Goal: Task Accomplishment & Management: Manage account settings

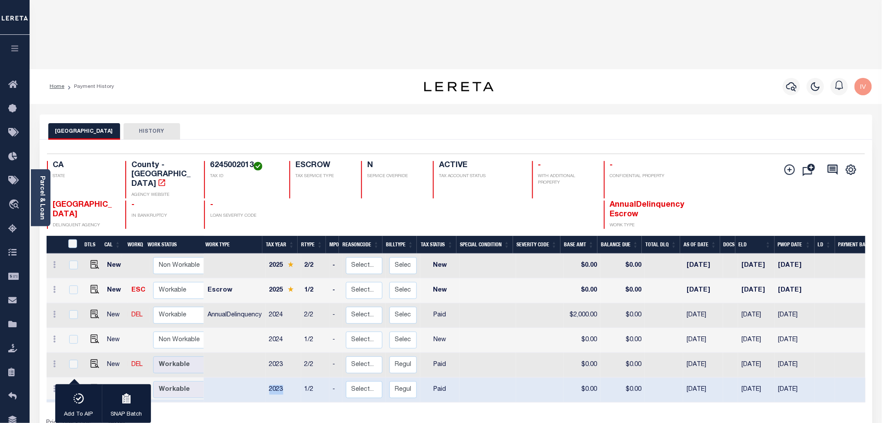
click at [420, 331] on div "DTLS CAL WorkQ Work Status Work Type Tax Year RType MPO ReasonCode BillType Tax…" at bounding box center [456, 342] width 819 height 212
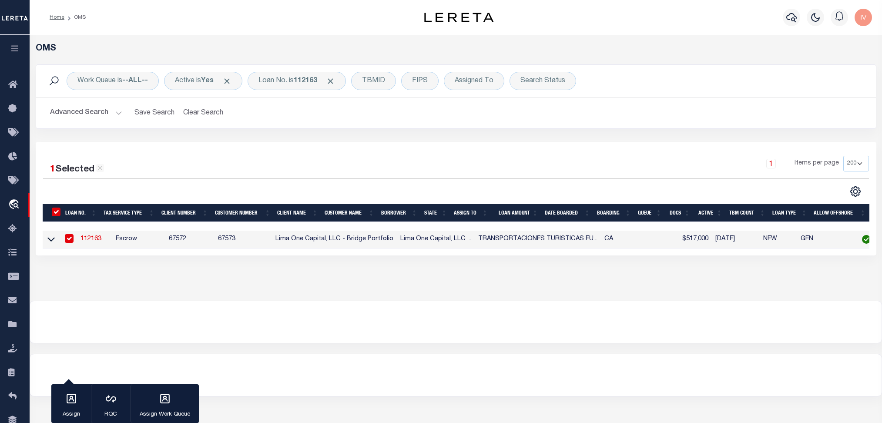
select select "200"
click at [291, 82] on div "Loan No. is 112163" at bounding box center [297, 81] width 98 height 18
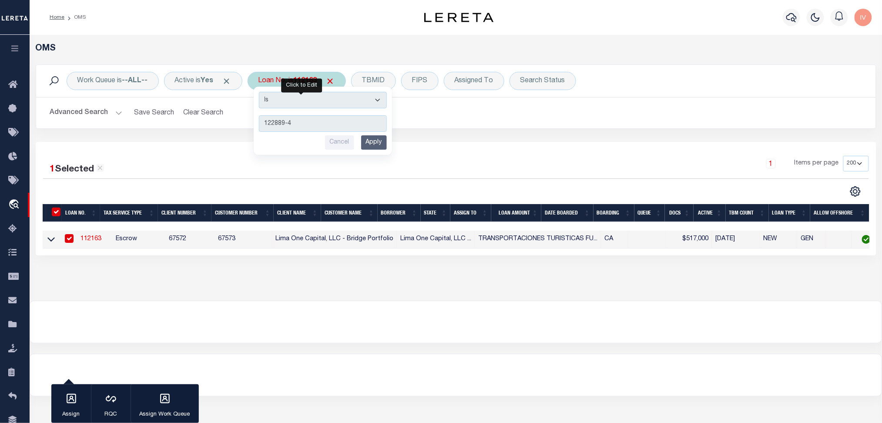
type input "122889-4"
click at [374, 140] on input "Apply" at bounding box center [374, 142] width 26 height 14
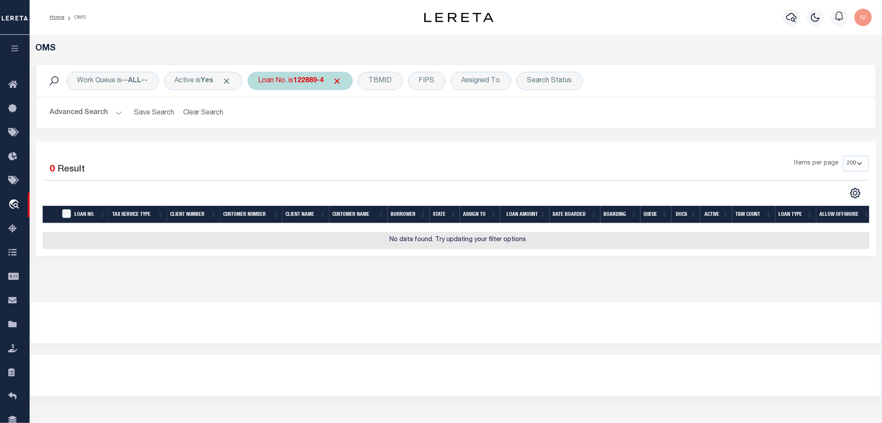
click at [314, 73] on div "Loan No. is 122889-4" at bounding box center [300, 81] width 105 height 18
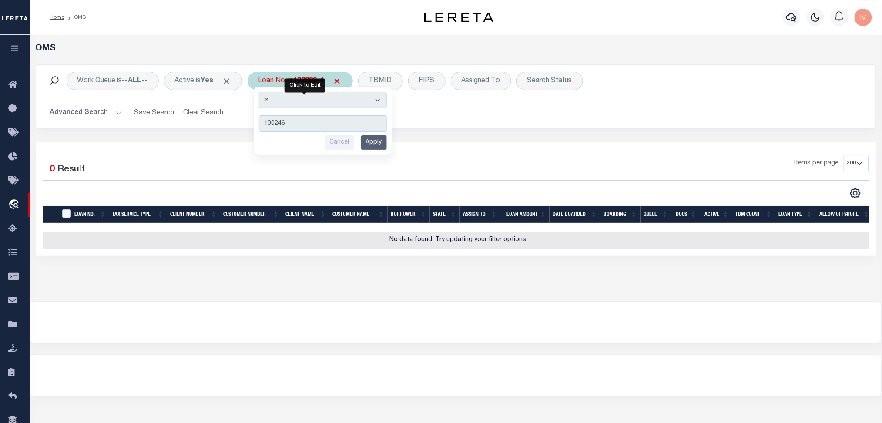
type input "100246"
click at [367, 143] on input "Apply" at bounding box center [374, 142] width 26 height 14
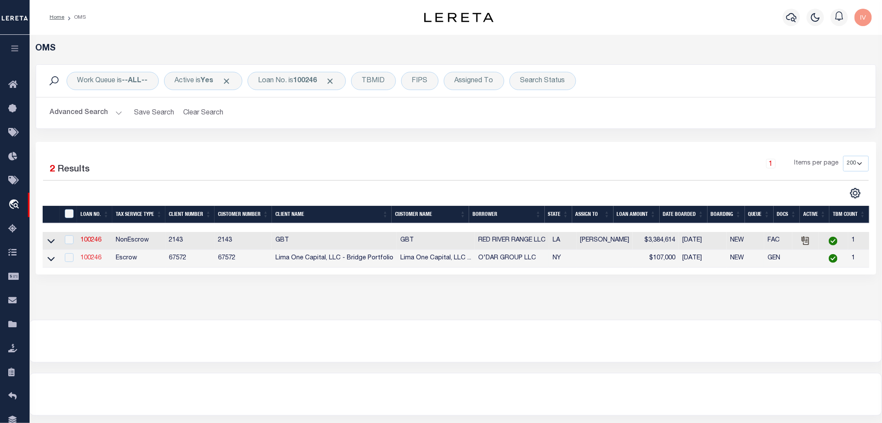
click at [89, 259] on link "100246" at bounding box center [91, 258] width 21 height 6
type input "100246"
type input "O'DAR GROUP LLC"
select select
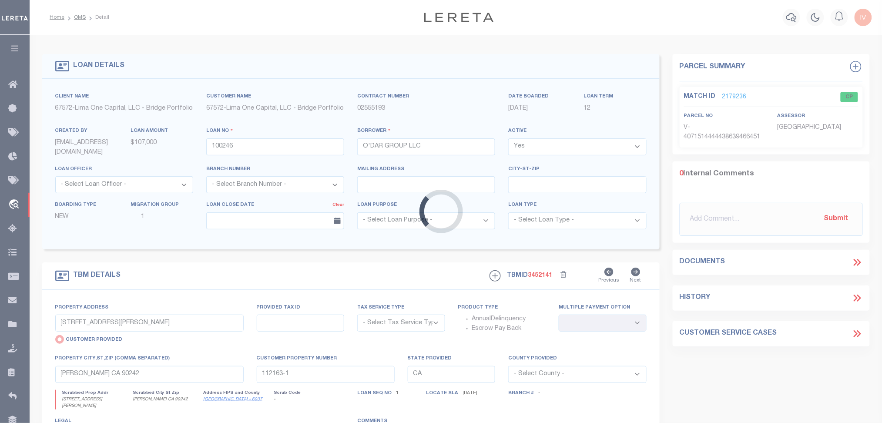
type input "6873 DELAMATER ROAD"
select select "Escrow"
type input "DERBY NY 14047"
type input "100246-1"
type input "NY"
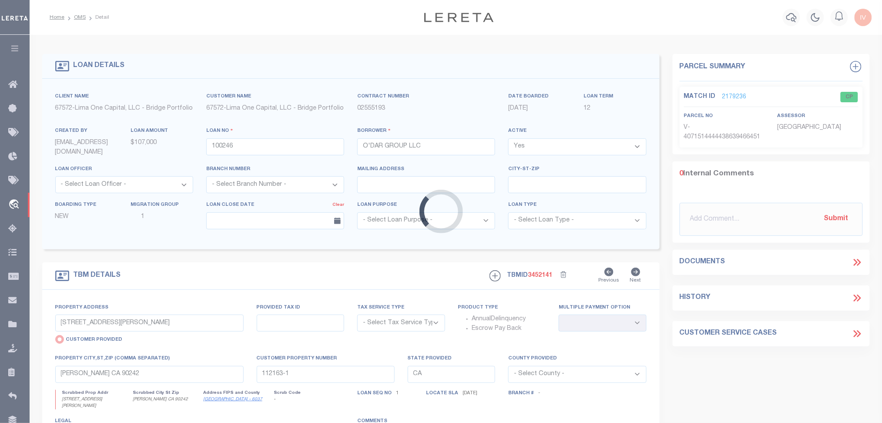
type textarea "COLLECTOR: ENTITY: PARCEL: 206"
select select "4"
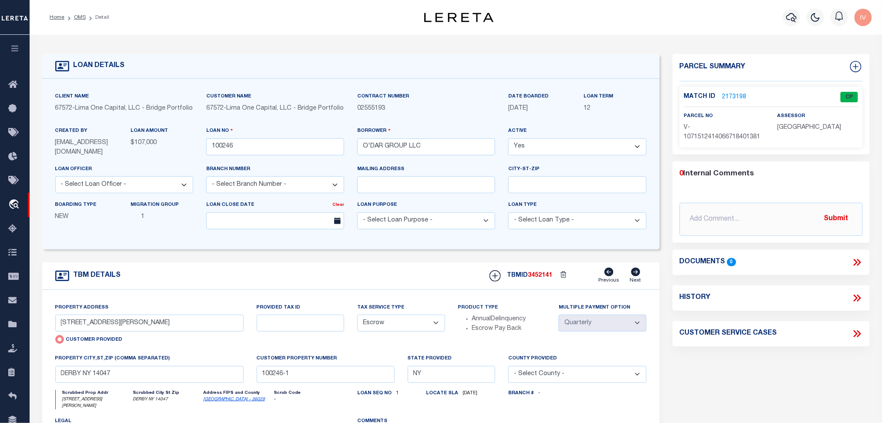
click at [727, 98] on link "2173198" at bounding box center [735, 97] width 24 height 9
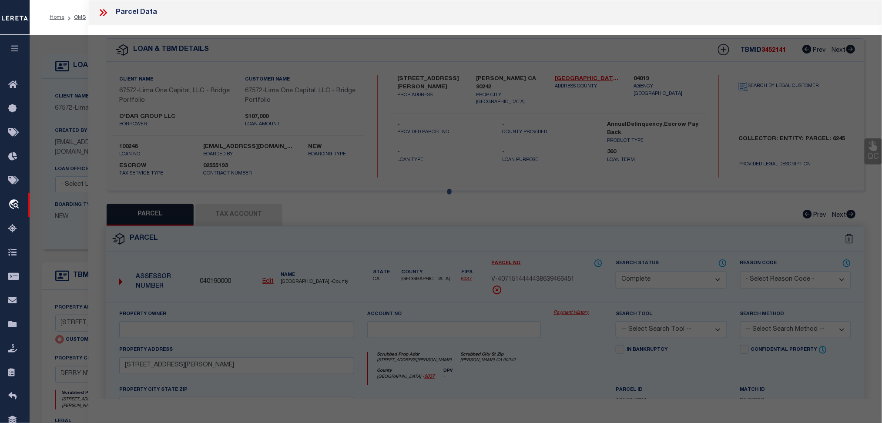
select select "AS"
checkbox input "false"
select select "CP"
type input "6873 DELAMATER ROAD"
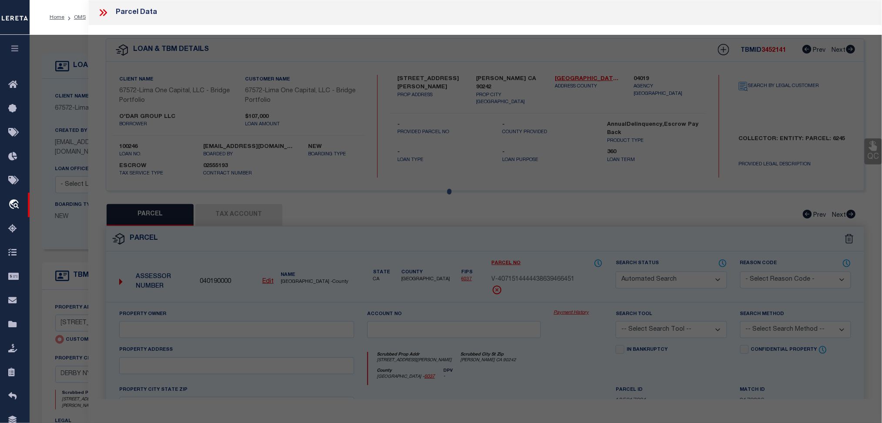
type input "DERBY NY 14047"
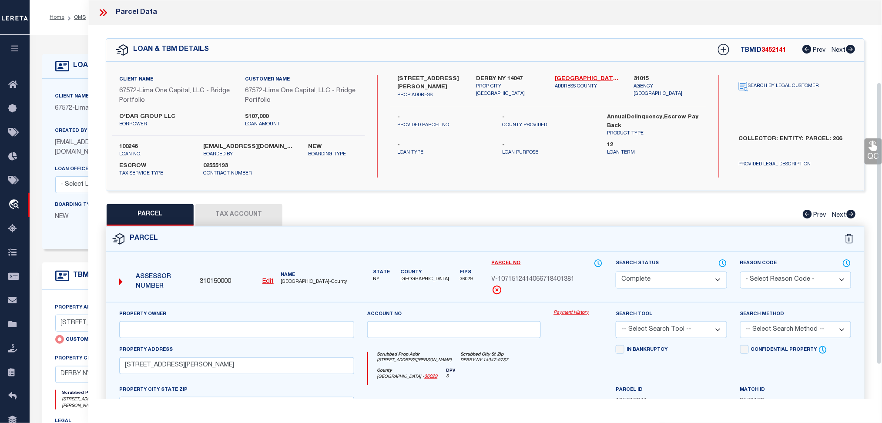
click at [475, 234] on form "Parcel 310150000 Edit NY" at bounding box center [485, 389] width 758 height 324
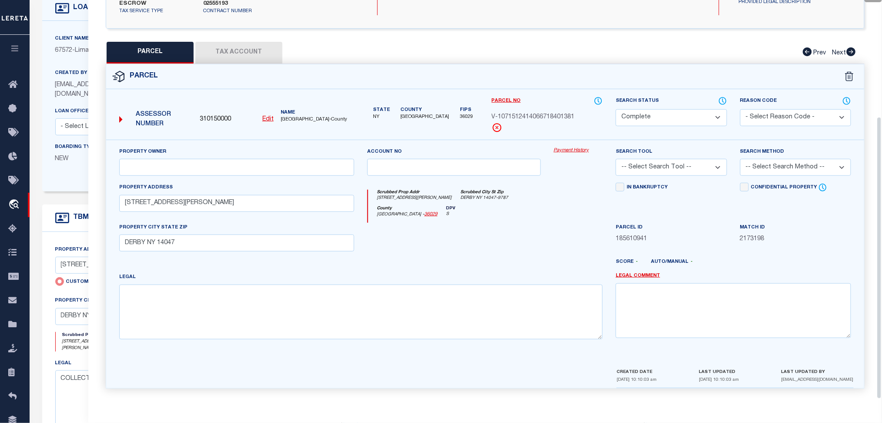
scroll to position [116, 0]
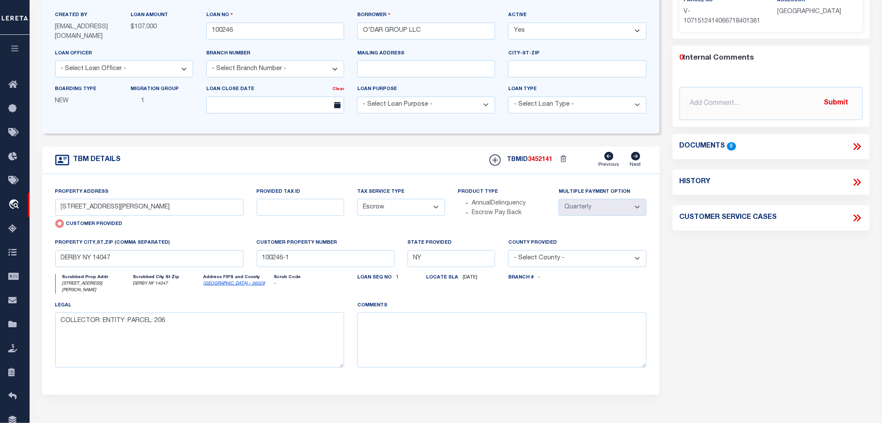
scroll to position [0, 0]
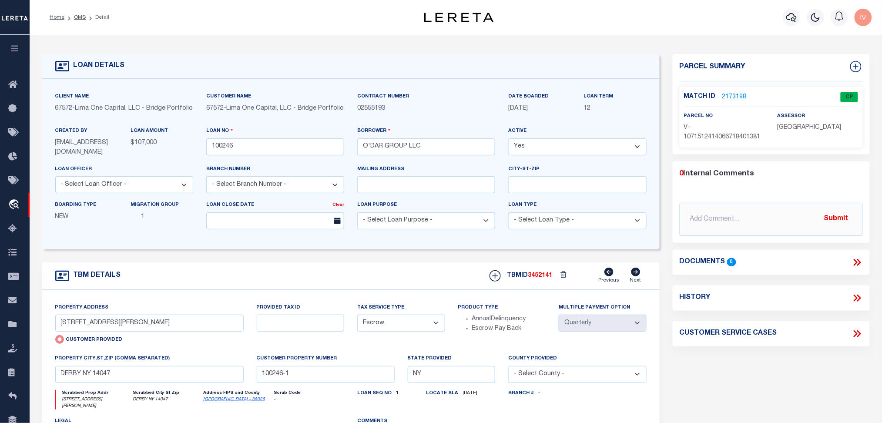
click at [83, 16] on link "OMS" at bounding box center [80, 17] width 12 height 5
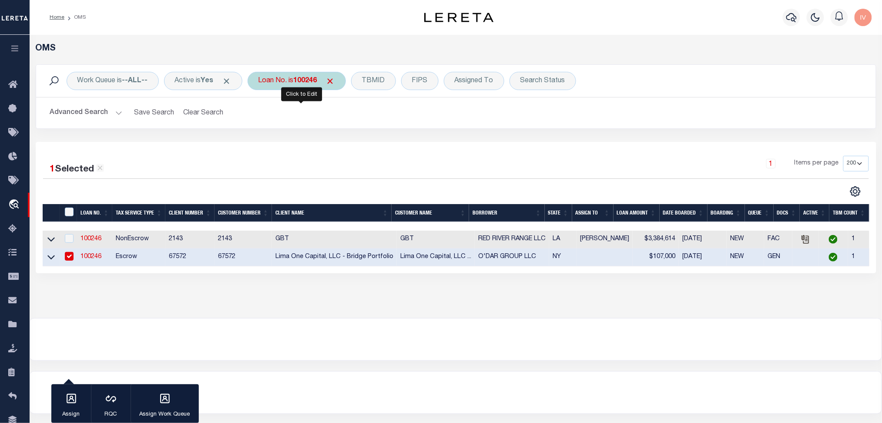
click at [300, 81] on b "100246" at bounding box center [306, 80] width 24 height 7
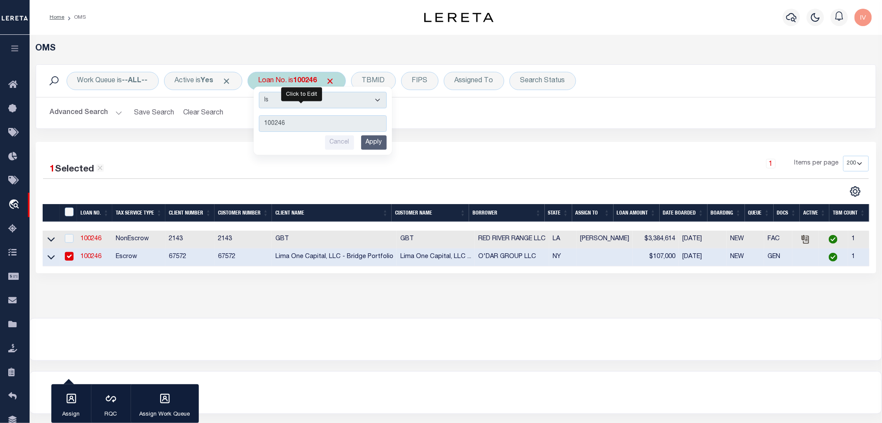
click at [381, 137] on input "Apply" at bounding box center [374, 142] width 26 height 14
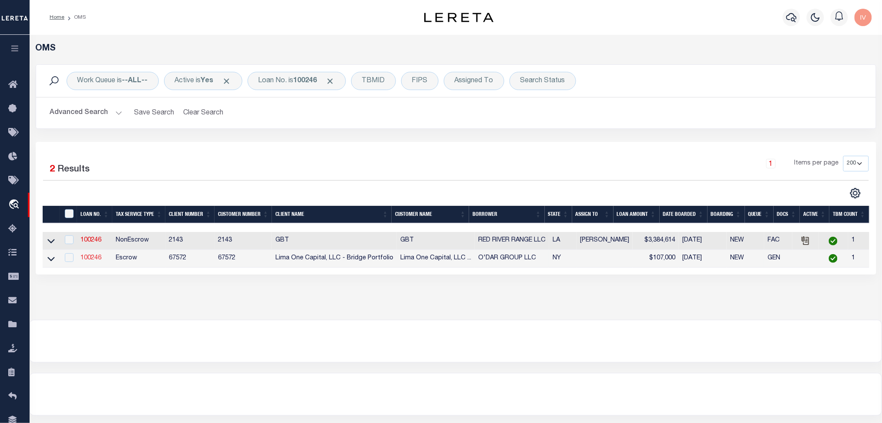
click at [87, 259] on link "100246" at bounding box center [91, 258] width 21 height 6
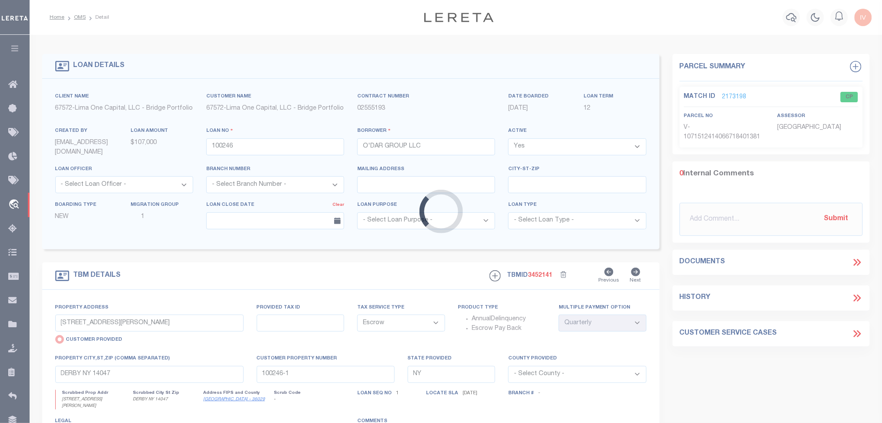
select select
select select "Escrow"
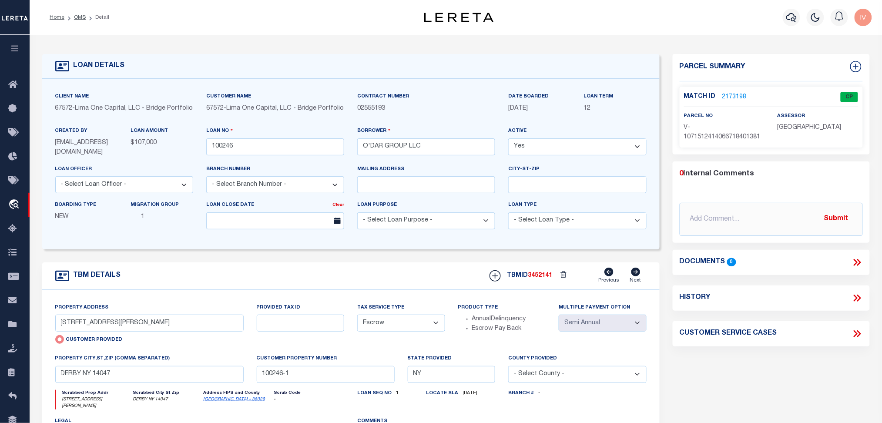
click at [730, 97] on link "2173198" at bounding box center [735, 97] width 24 height 9
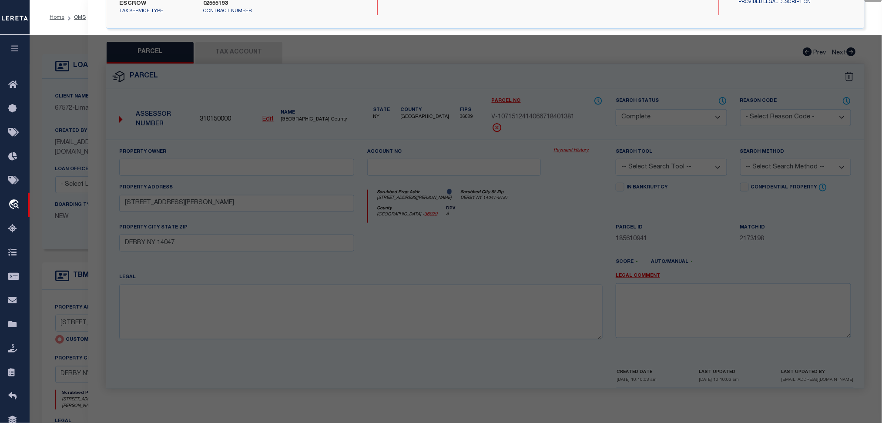
select select "AS"
checkbox input "false"
select select "CP"
type input "6873 DELAMATER ROAD"
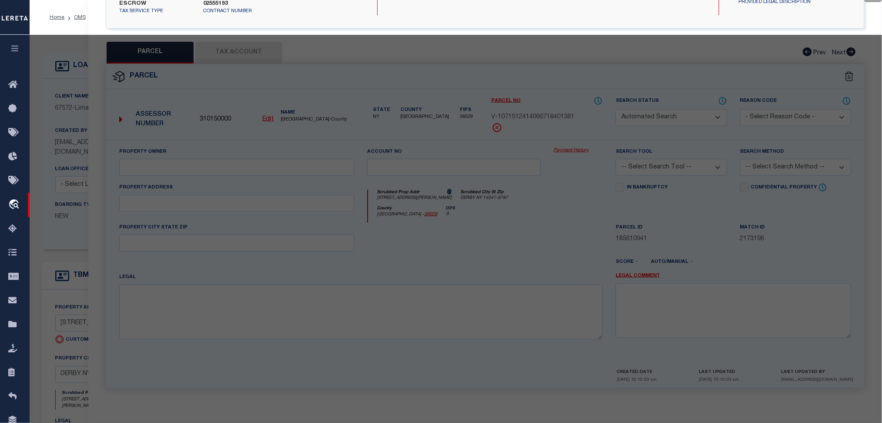
type input "DERBY NY 14047"
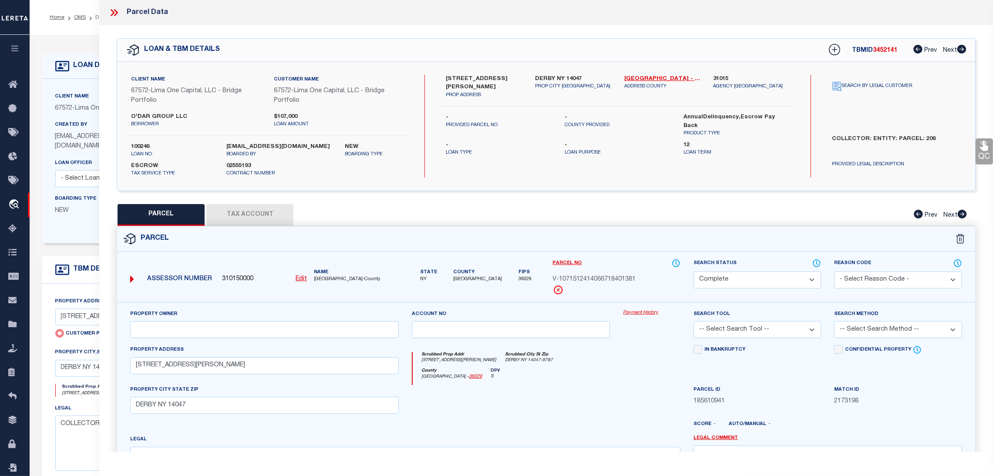
click at [77, 20] on li "OMS" at bounding box center [74, 17] width 21 height 8
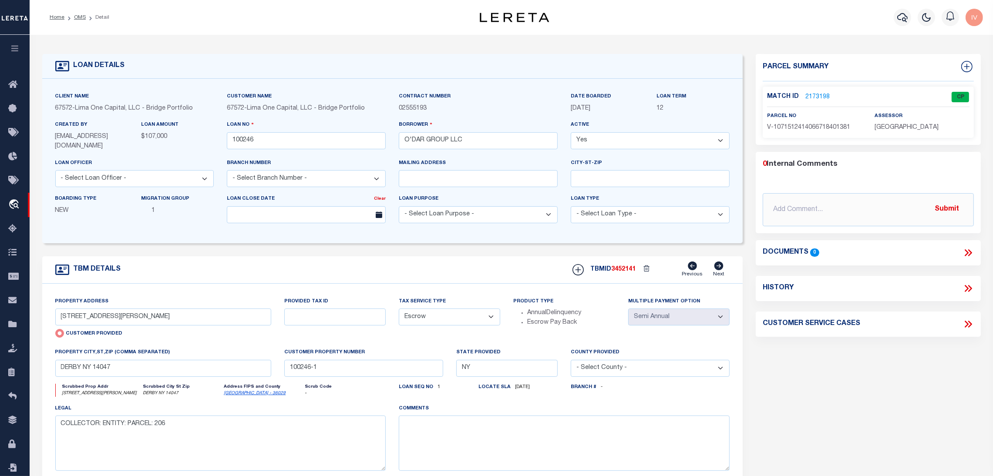
click at [180, 43] on div "LOAN DETAILS Client Name 67572" at bounding box center [511, 296] width 963 height 523
click at [77, 19] on link "OMS" at bounding box center [80, 17] width 12 height 5
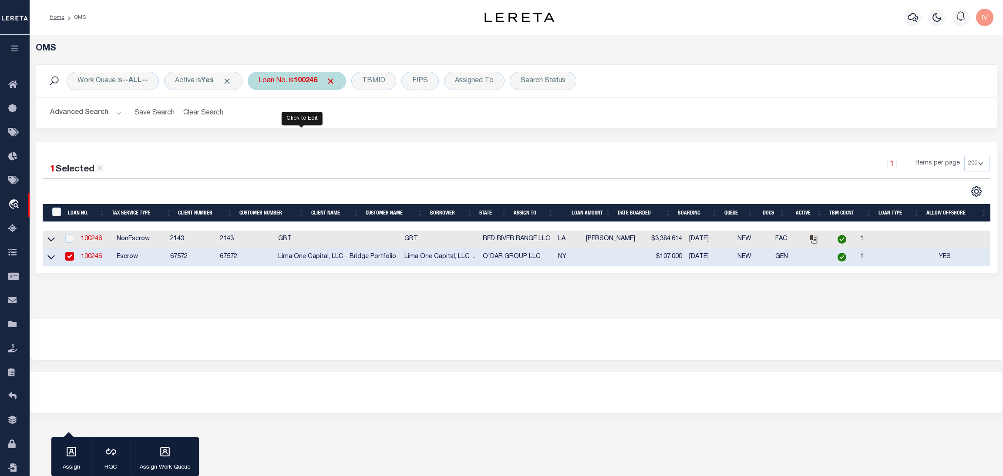
click at [323, 78] on div "Loan No. is 100246" at bounding box center [297, 81] width 98 height 18
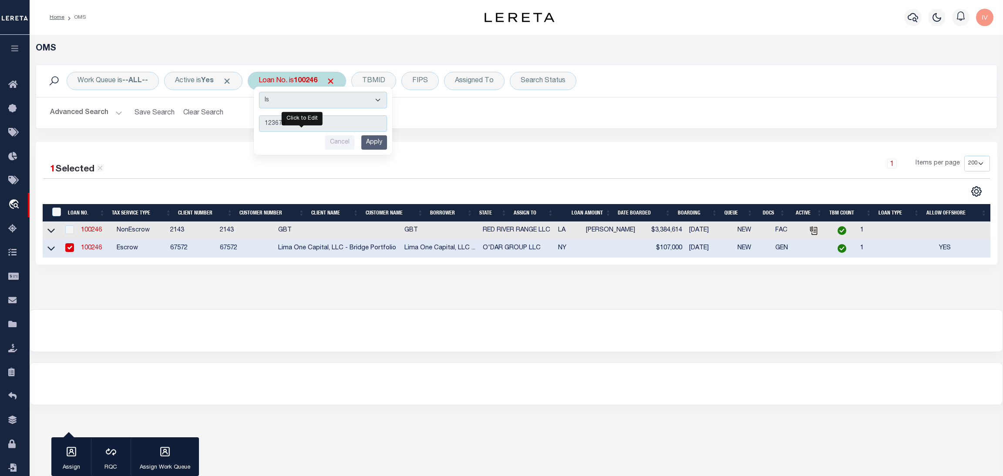
type input "123679"
click at [377, 141] on input "Apply" at bounding box center [374, 142] width 26 height 14
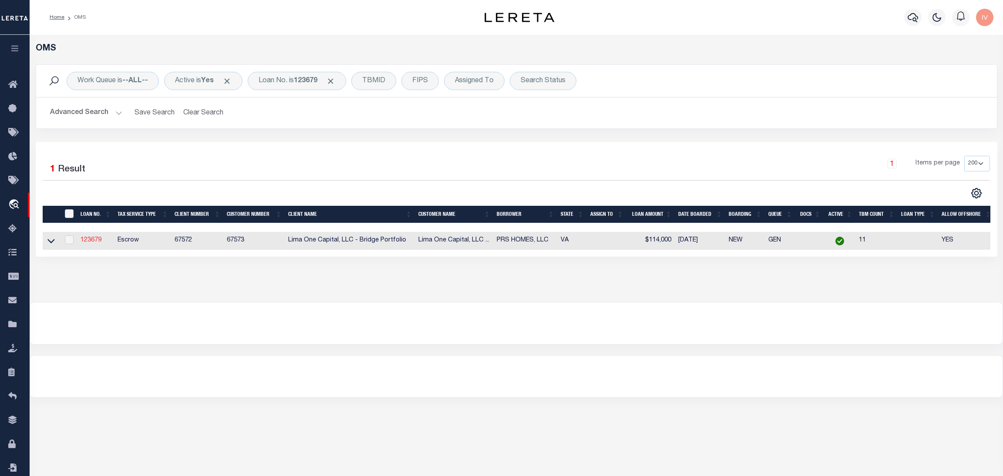
click at [96, 240] on link "123679" at bounding box center [91, 240] width 21 height 6
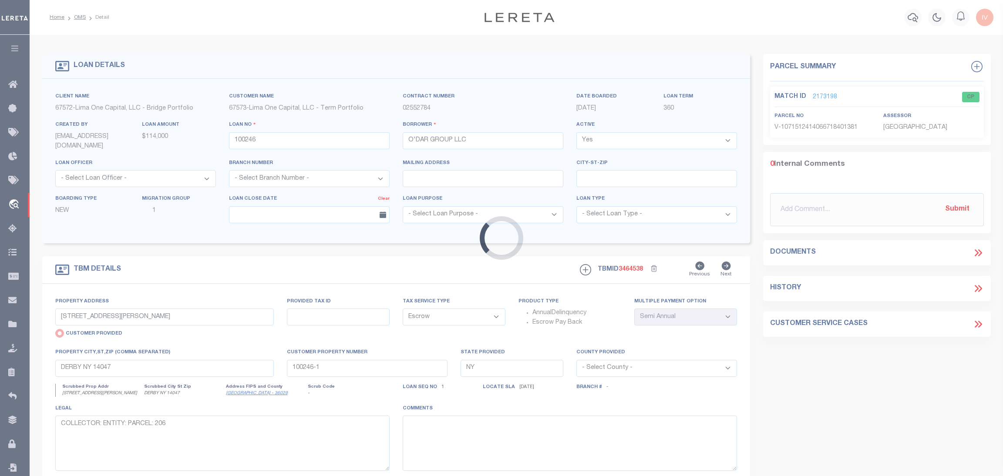
type input "123679"
type input "PRS HOMES, LLC"
select select
type input "2039 RICHMOND AVENUE"
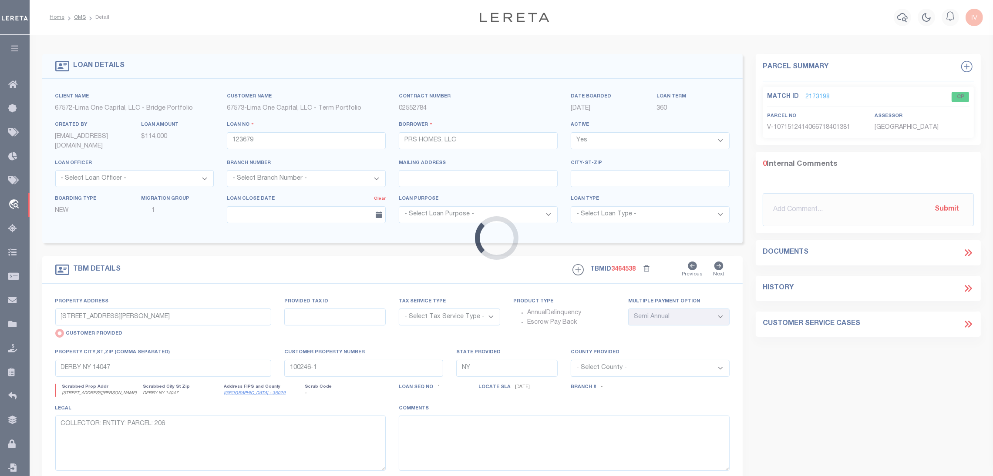
select select "Escrow"
select select
type input "PETERSBURG VA 23803"
type input "123679-1"
type input "VA"
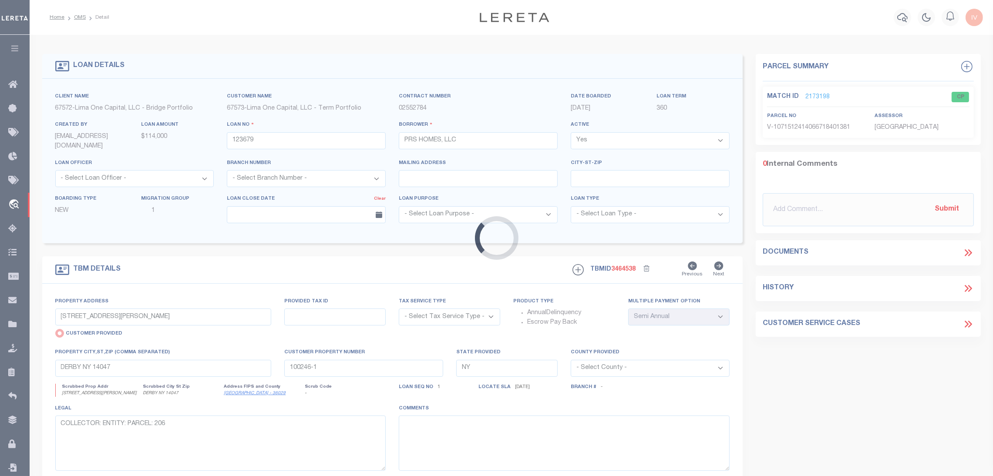
type textarea "COLLECTOR: ENTITY: PARCEL: 4210009"
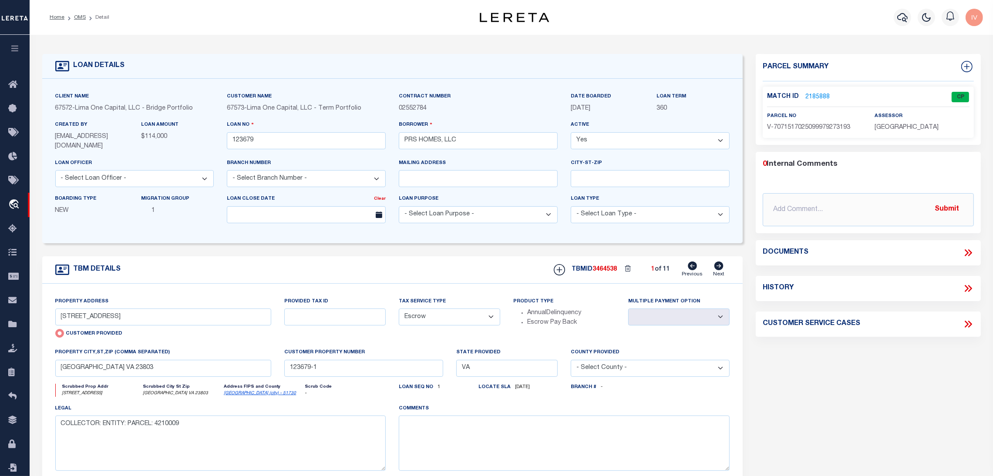
click at [813, 99] on link "2185888" at bounding box center [817, 97] width 24 height 9
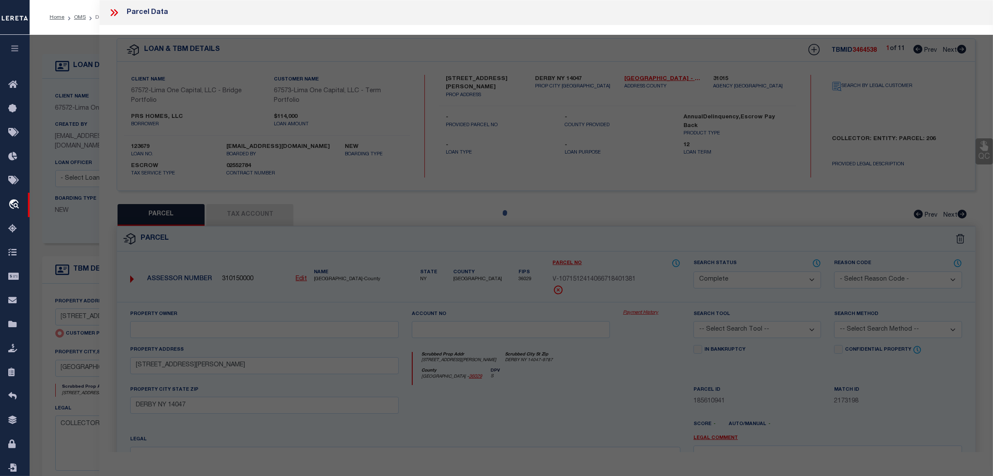
select select "AS"
checkbox input "false"
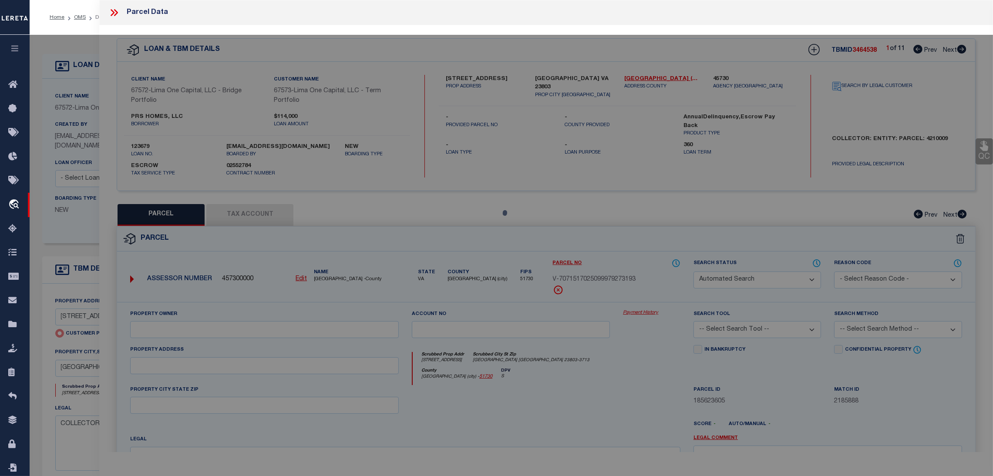
select select "CP"
select select "AGW"
select select
type input "2039 RICHMOND AVENUE"
type input "PETERSBURG VA 23803"
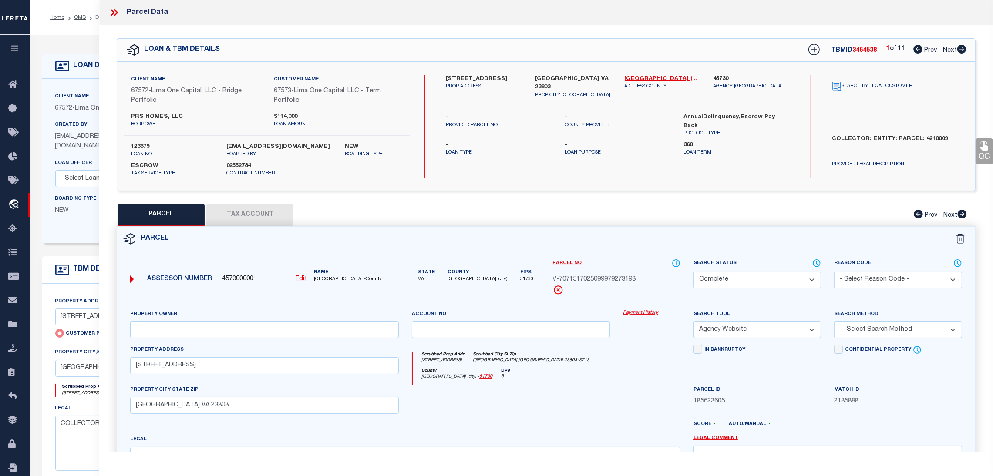
click at [882, 48] on icon at bounding box center [961, 49] width 9 height 9
select select "AS"
select select
checkbox input "false"
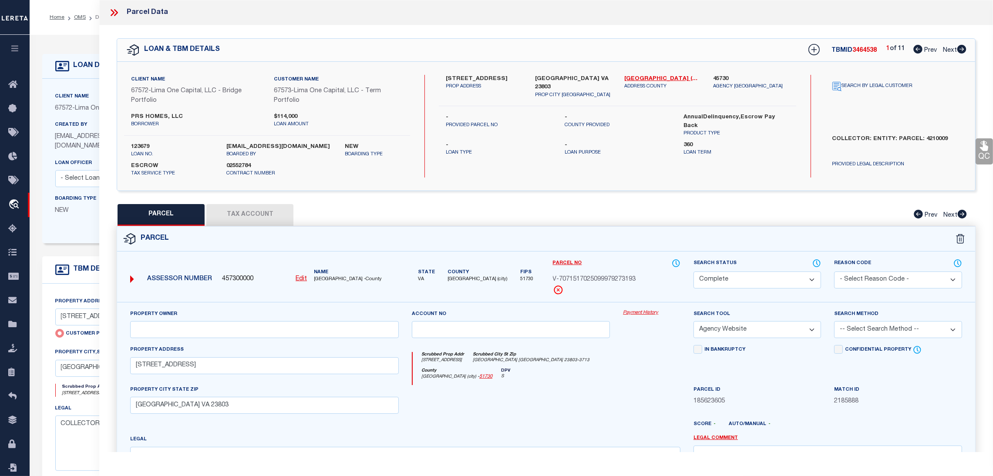
checkbox input "false"
select select "CP"
select select "AGW"
select select
type input "729 30TH STREET"
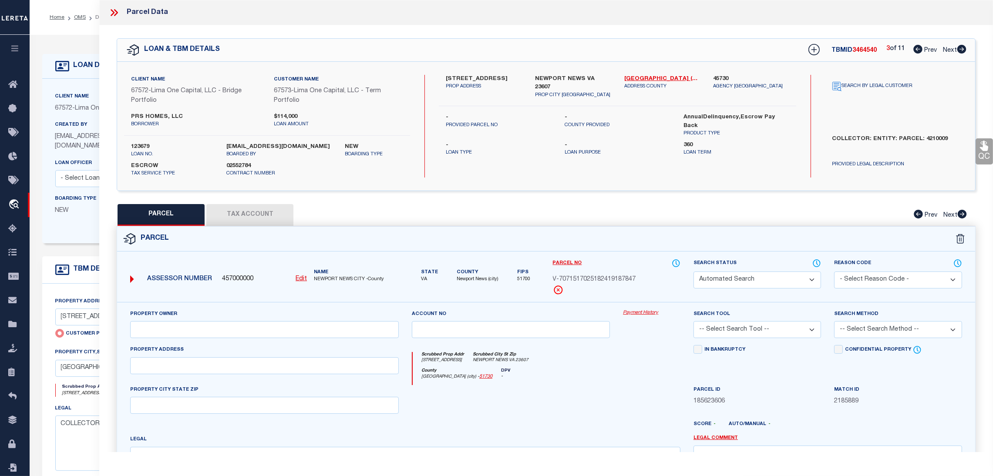
type input "NEWPORT NEWS VA 23607"
click at [882, 48] on icon at bounding box center [961, 49] width 9 height 9
select select "AS"
select select
checkbox input "false"
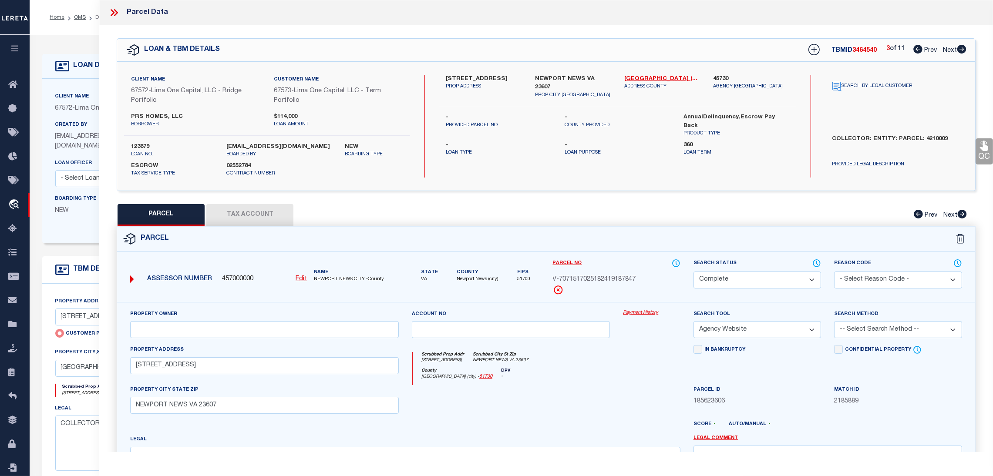
checkbox input "false"
click at [882, 48] on icon at bounding box center [961, 49] width 9 height 9
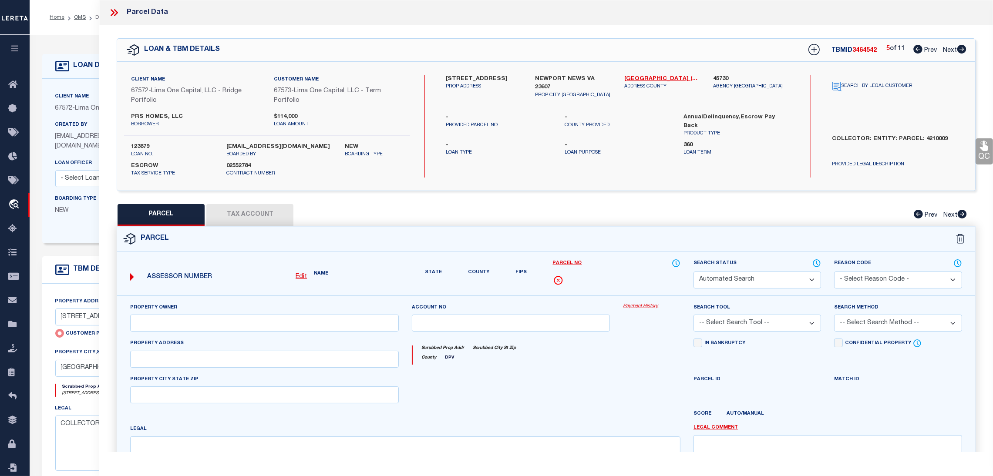
select select "CP"
select select "AGW"
select select
type input "1011 31ST STREET"
type input "NEWPORT NEWS VA 23607"
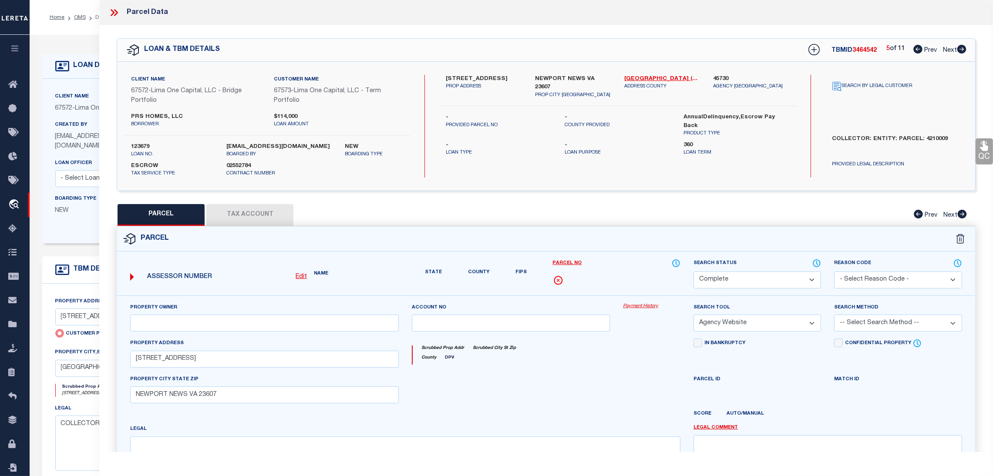
click at [882, 48] on icon at bounding box center [961, 49] width 9 height 9
select select "AS"
select select
checkbox input "false"
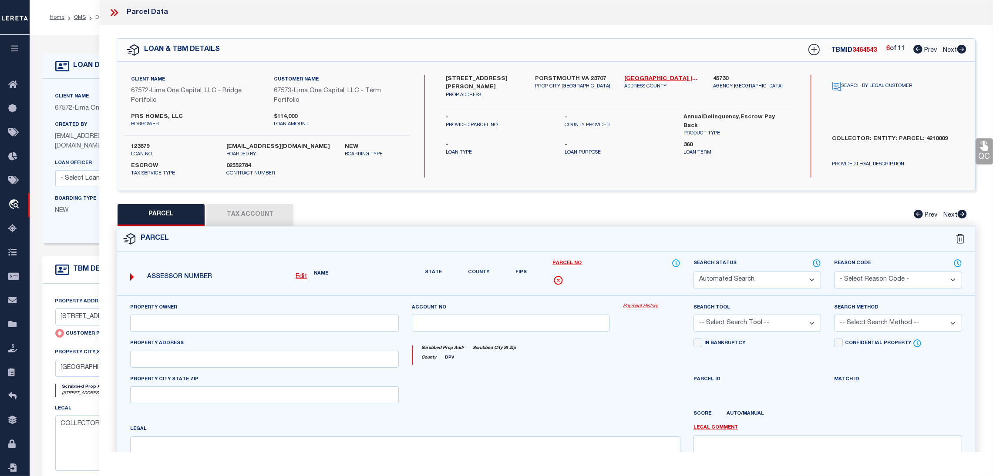
checkbox input "false"
select select "CP"
select select "AGW"
select select
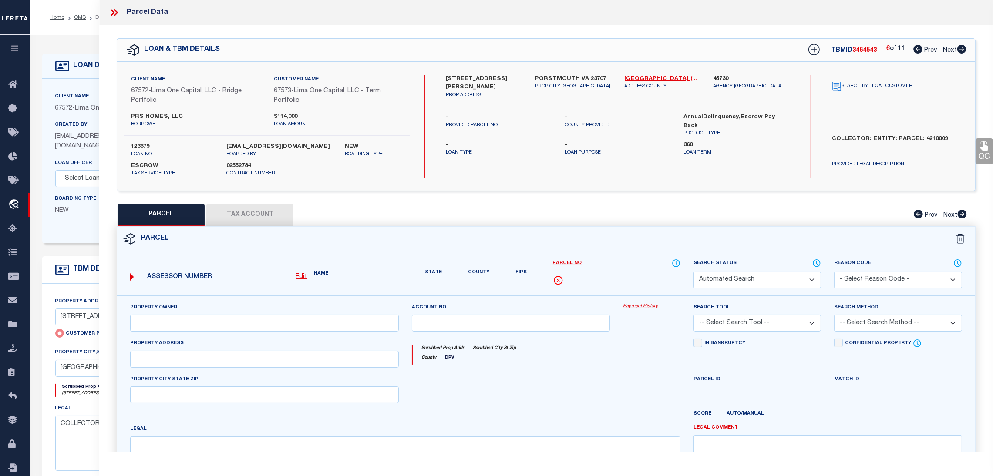
type input "710 HAMILTON AVENUE"
checkbox input "false"
type input "PORSTMOUTH VA 23707"
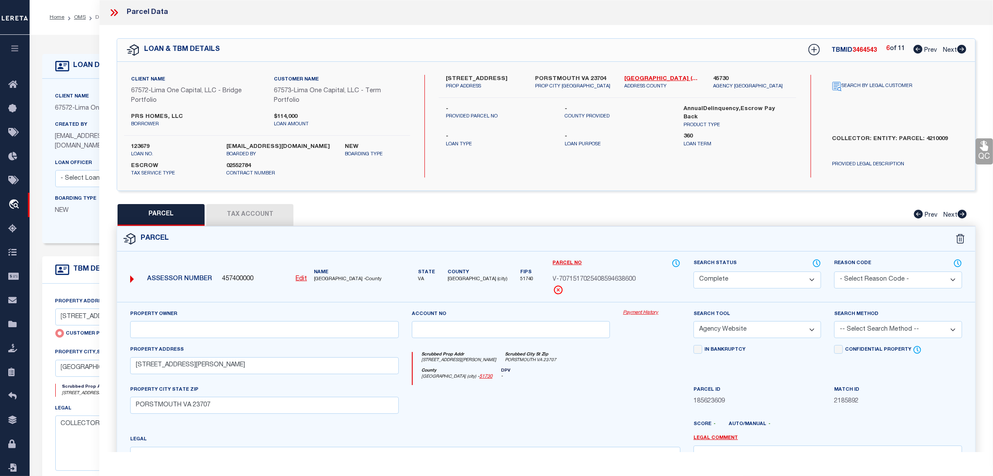
select select
type input "1913 CHARLESTON AVENUE"
type input "PORSTMOUTH VA 23704"
click at [882, 48] on icon at bounding box center [917, 49] width 9 height 9
select select "AS"
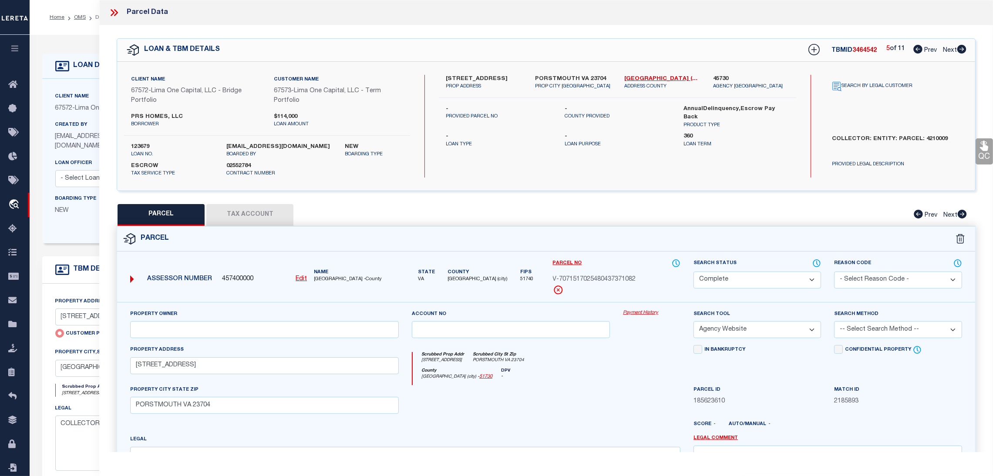
select select
checkbox input "false"
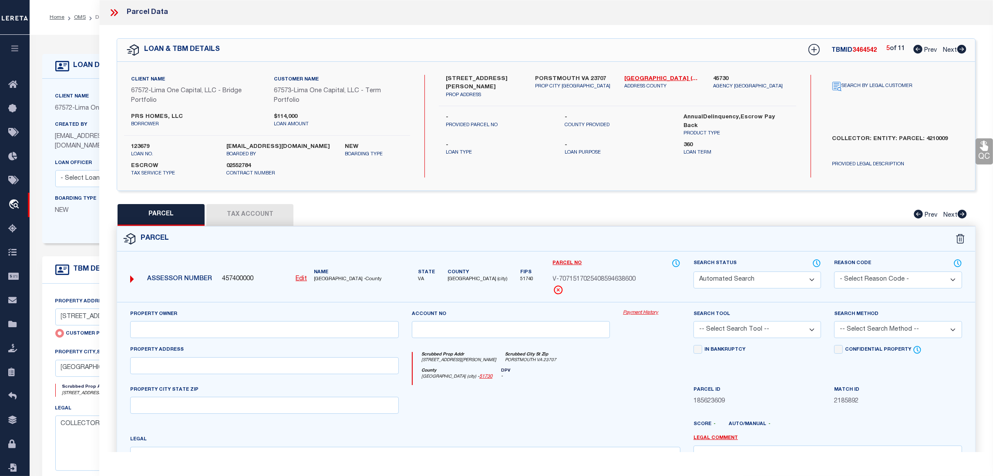
select select "CP"
select select "AGW"
select select
type input "710 HAMILTON AVENUE"
type input "PORSTMOUTH VA 23707"
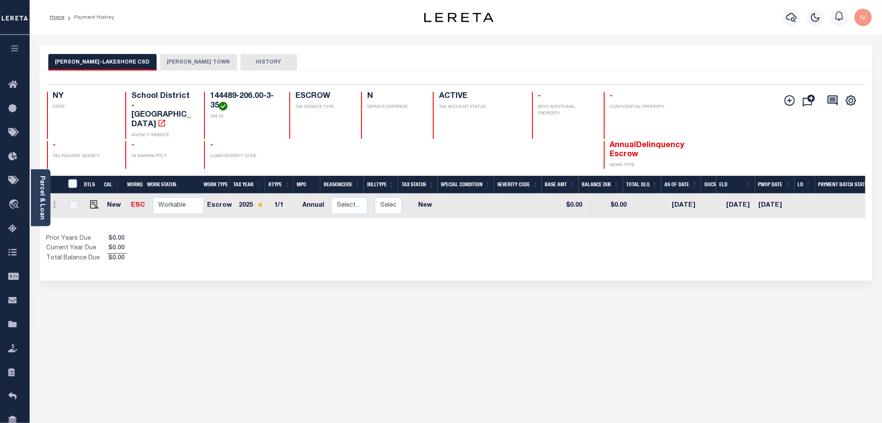
drag, startPoint x: 822, startPoint y: 276, endPoint x: 797, endPoint y: 260, distance: 30.0
click at [822, 276] on div "EVANS-BRANT-LAKESHORE CSD EVANS TOWN HISTORY Selected 1 Result 1" at bounding box center [456, 291] width 846 height 492
click at [528, 261] on div "Selected 1 Result 1 Items per page 25 50 100 NY STATE TAX ID N -" at bounding box center [456, 176] width 833 height 210
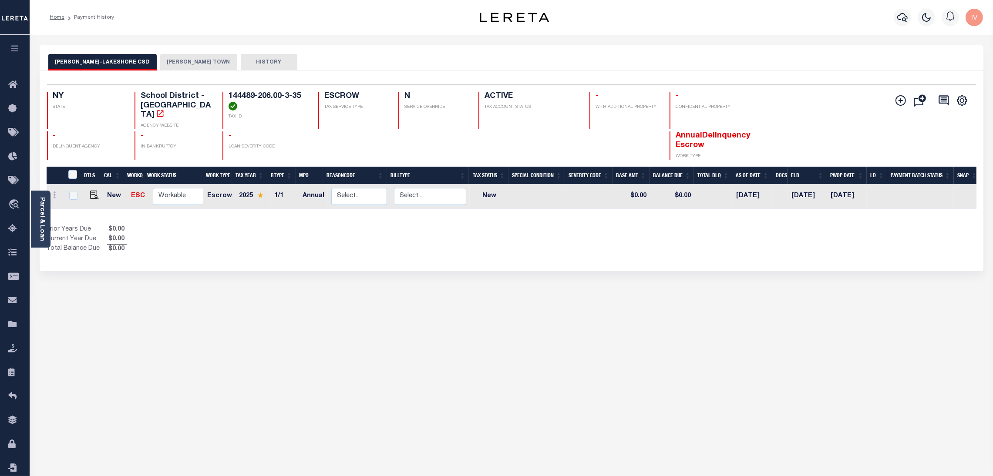
click at [175, 72] on div "Selected 1 Result 1 Items per page 25 50 100 NY STATE TAX ID N -" at bounding box center [512, 171] width 944 height 201
click at [175, 71] on div "Selected 1 Result 1 Items per page 25 50 100 NY STATE TAX ID N -" at bounding box center [512, 171] width 944 height 201
click at [174, 67] on button "[PERSON_NAME] TOWN" at bounding box center [198, 62] width 77 height 17
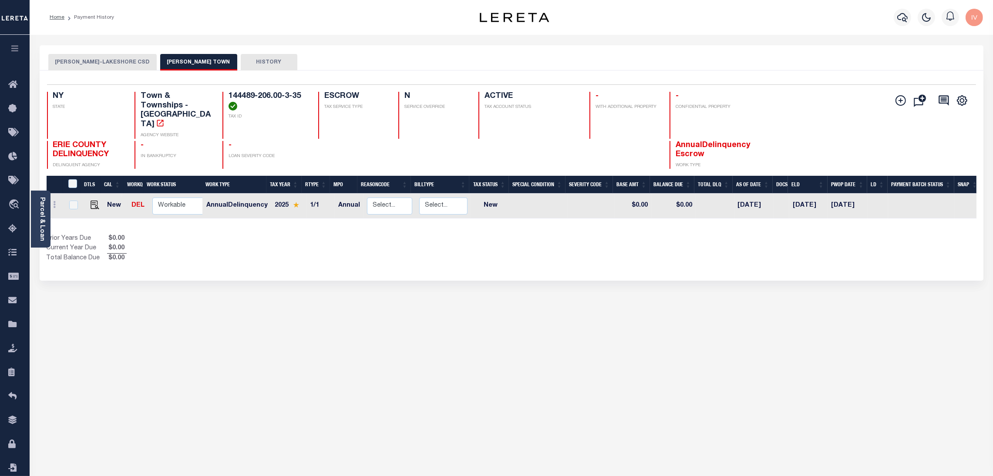
click at [90, 289] on div "EVANS-BRANT-LAKESHORE CSD EVANS TOWN HISTORY Selected 1 Result 1" at bounding box center [511, 291] width 957 height 492
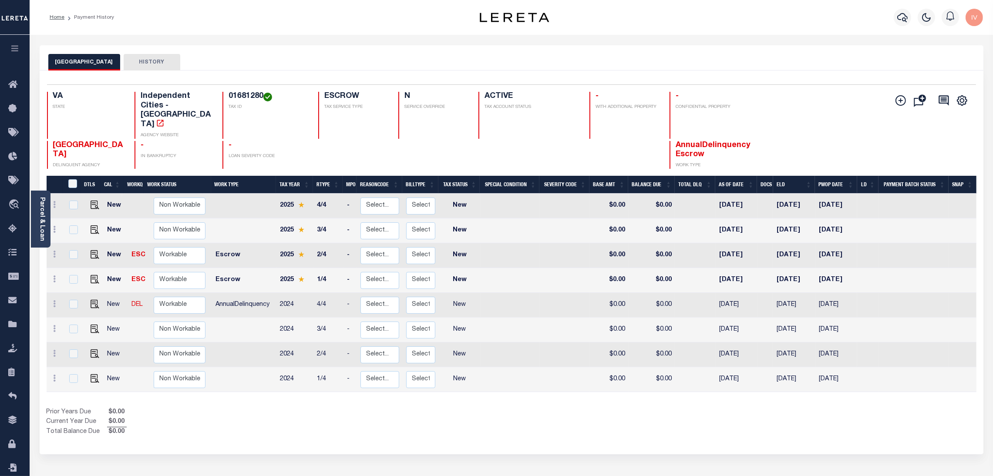
drag, startPoint x: 942, startPoint y: 398, endPoint x: 941, endPoint y: 392, distance: 6.6
click at [942, 408] on div "Show Tax Lines before Bill Release Date Prior Years Due $0.00 Current Year Due …" at bounding box center [512, 422] width 930 height 29
click at [231, 97] on h4 "01681280" at bounding box center [268, 97] width 79 height 10
copy h4 "01681280"
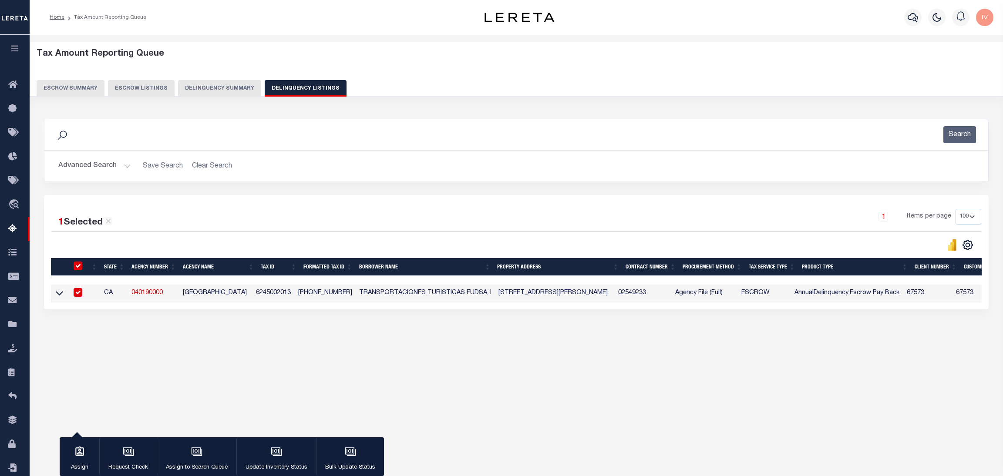
select select "100"
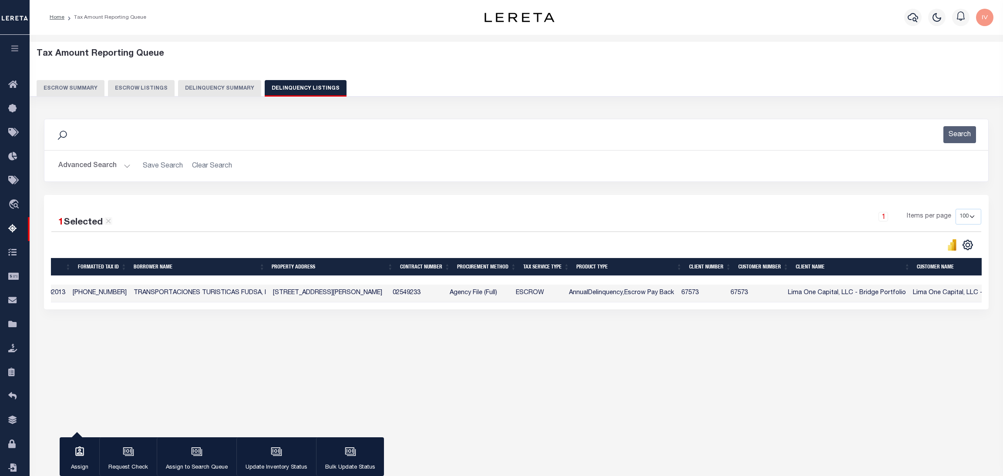
click at [124, 164] on button "Advanced Search" at bounding box center [94, 166] width 72 height 17
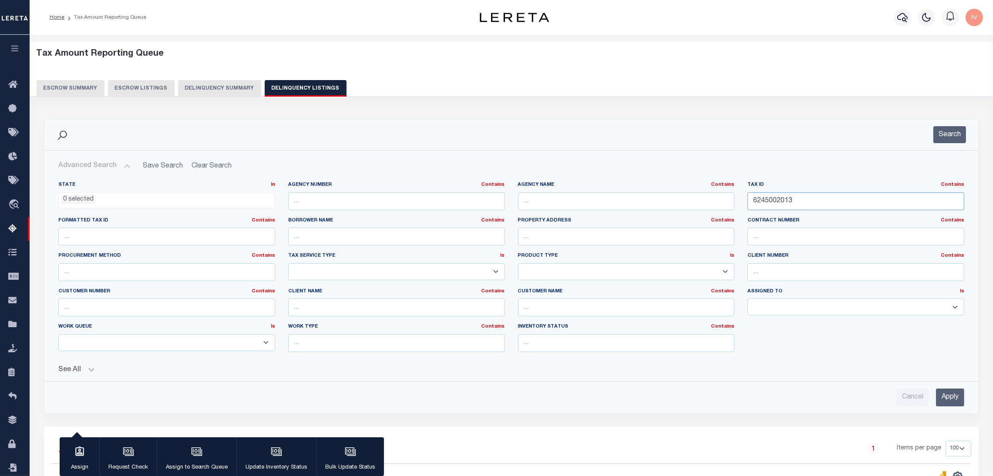
click at [828, 204] on input "6245002013" at bounding box center [855, 201] width 217 height 18
paste input "01681280"
type input "01681280"
click at [929, 136] on div "Search" at bounding box center [944, 134] width 43 height 17
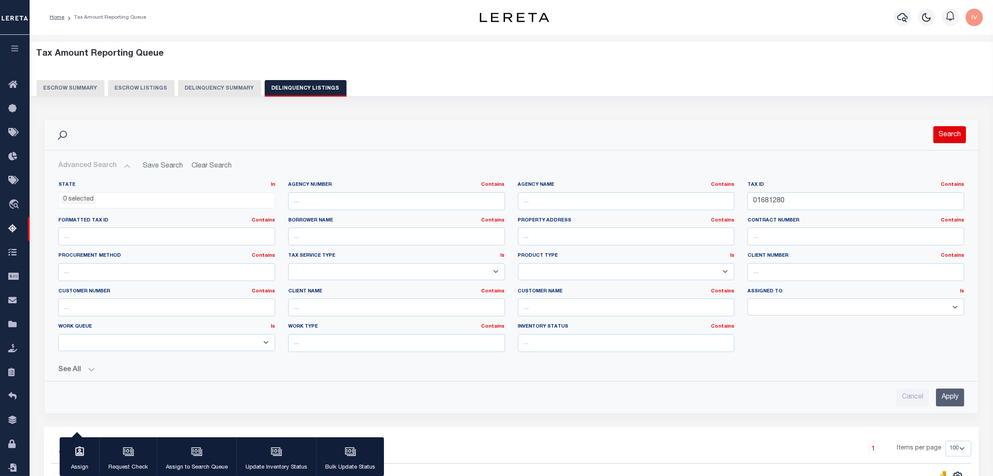
click at [936, 136] on button "Search" at bounding box center [949, 134] width 33 height 17
click at [946, 133] on button "Search" at bounding box center [949, 134] width 33 height 17
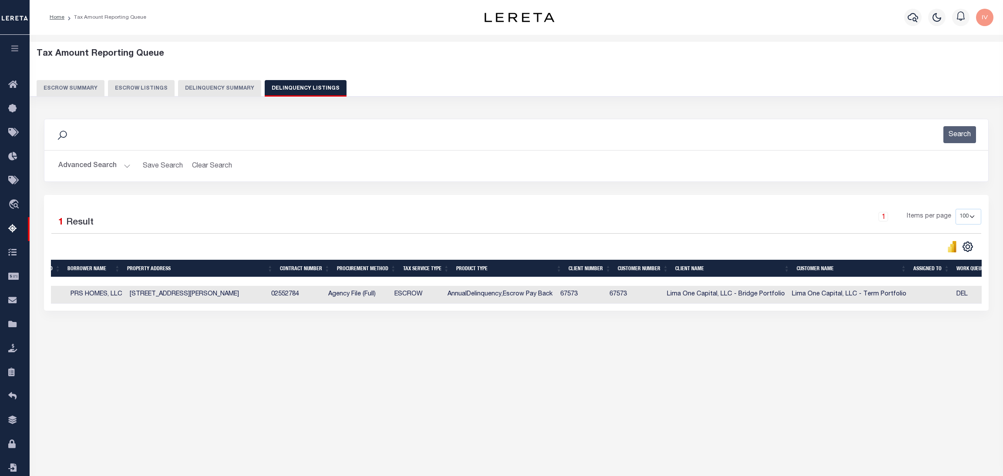
scroll to position [0, 81]
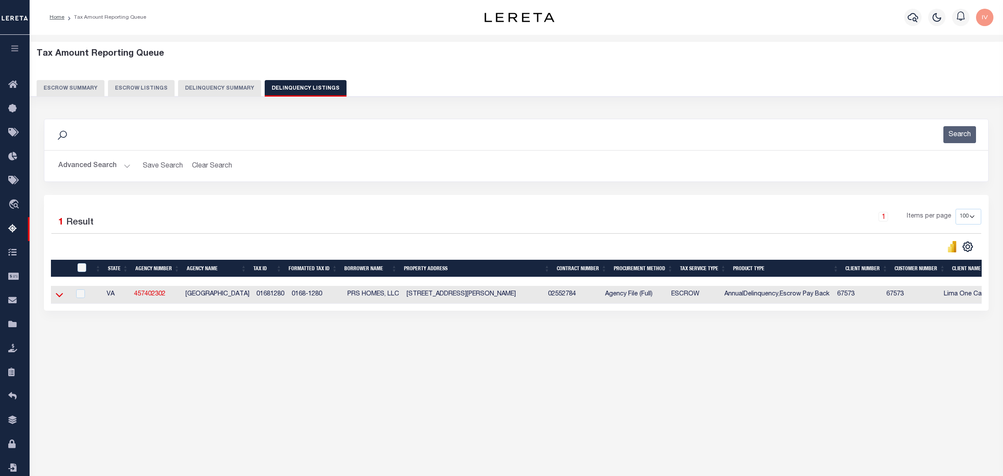
click at [56, 298] on icon at bounding box center [59, 294] width 7 height 9
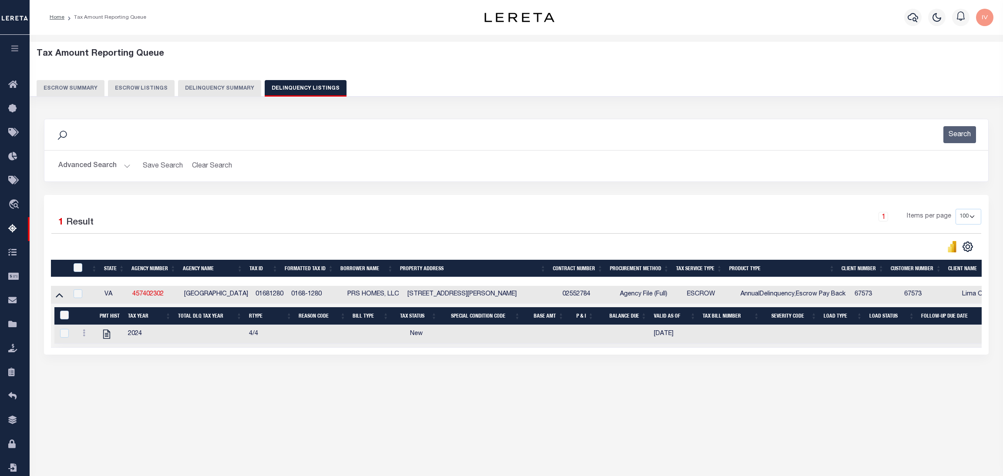
click at [185, 293] on td "PORTSMOUTH CITY" at bounding box center [216, 295] width 71 height 18
checkbox input "true"
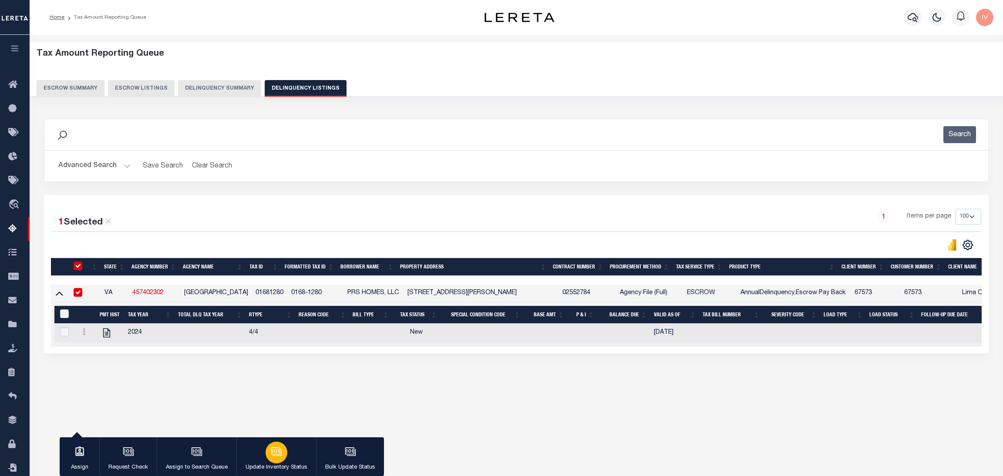
click at [275, 465] on p "Update Inventory Status" at bounding box center [277, 468] width 62 height 9
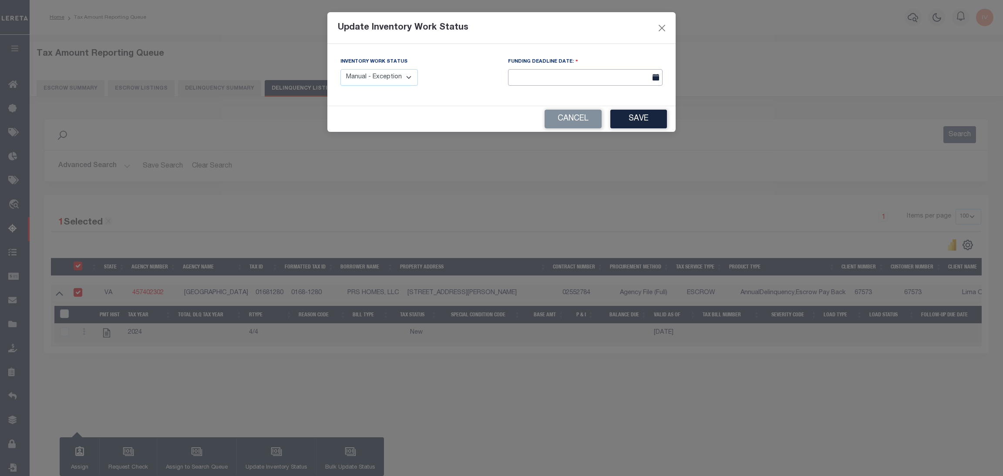
click at [603, 79] on input "text" at bounding box center [585, 77] width 155 height 17
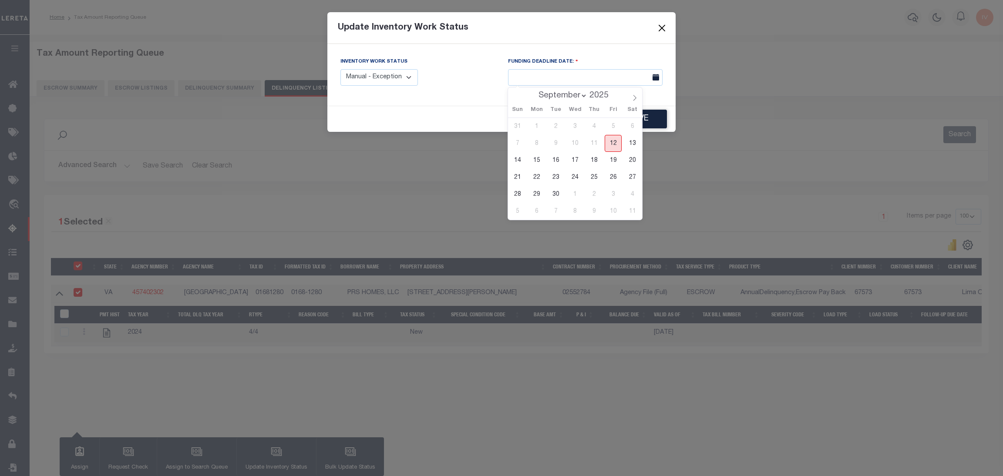
click at [614, 141] on span "12" at bounding box center [613, 143] width 17 height 17
type input "09/12/2025"
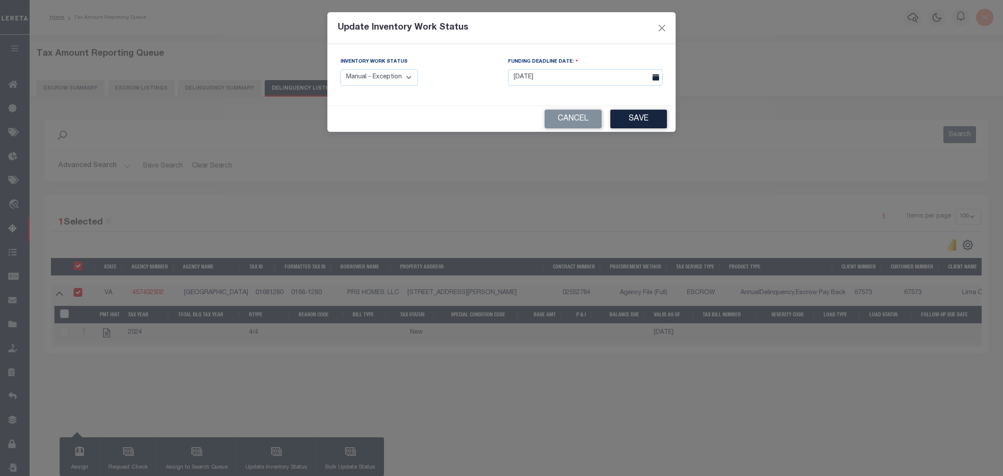
click at [636, 118] on button "Save" at bounding box center [638, 119] width 57 height 19
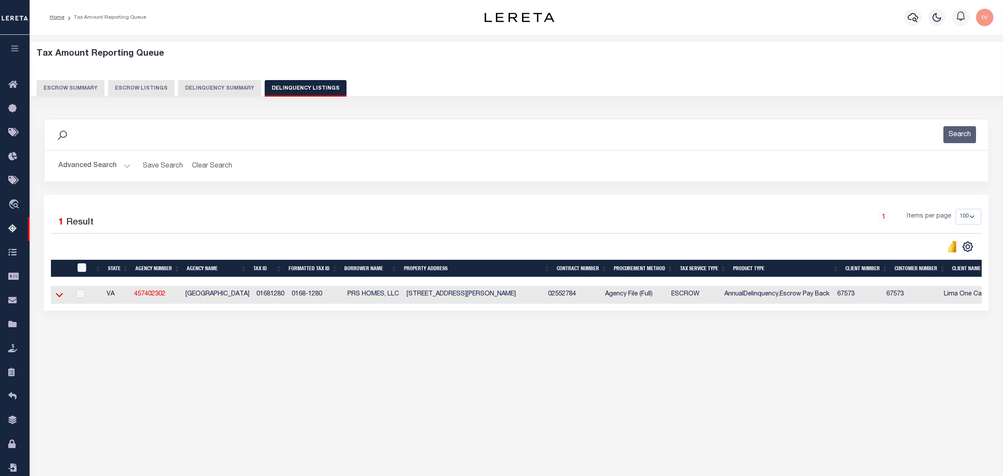
click at [58, 296] on icon at bounding box center [59, 294] width 7 height 9
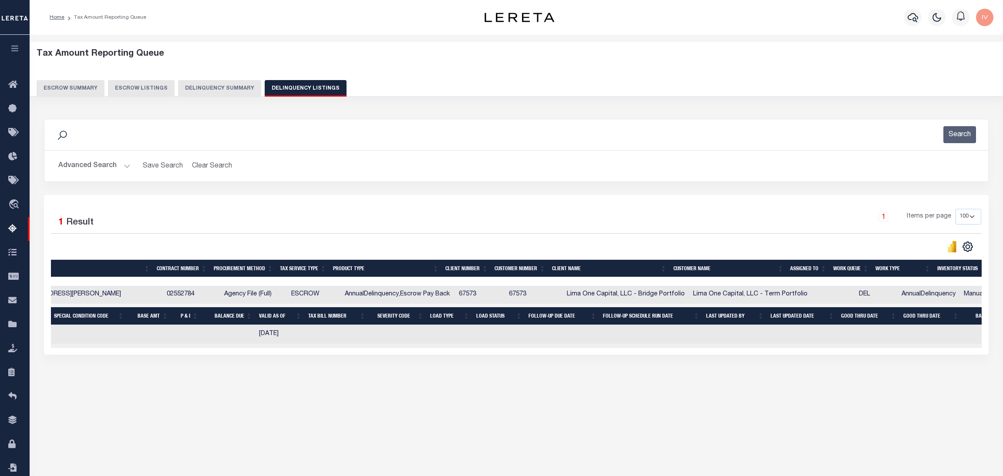
scroll to position [0, 442]
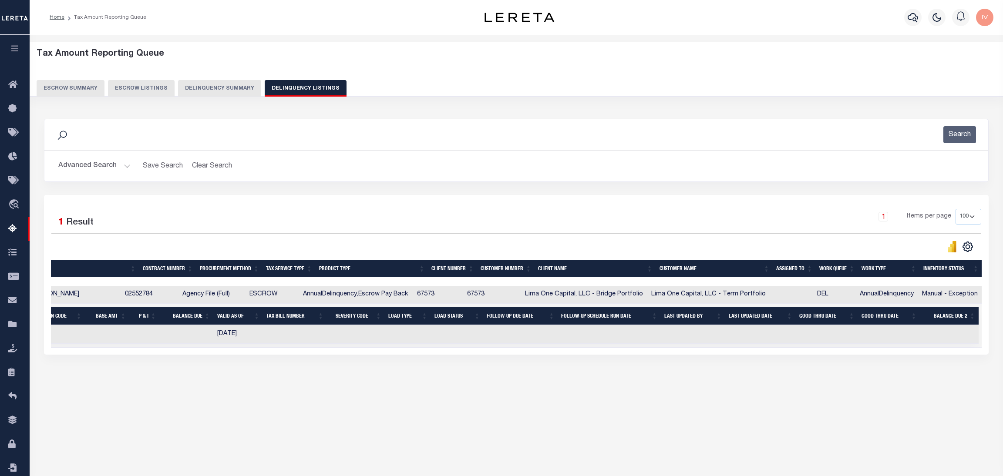
click at [960, 132] on button "Search" at bounding box center [959, 134] width 33 height 17
click at [125, 164] on button "Advanced Search" at bounding box center [94, 166] width 72 height 17
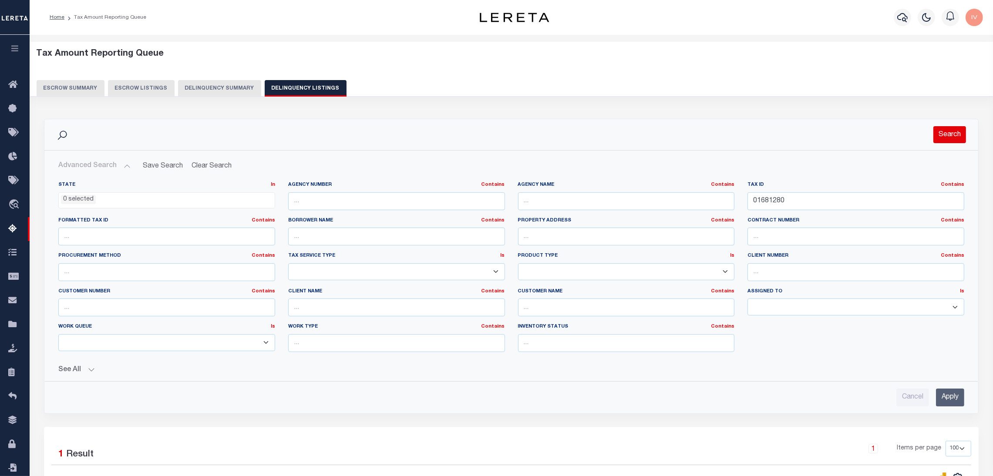
click at [937, 131] on button "Search" at bounding box center [949, 134] width 33 height 17
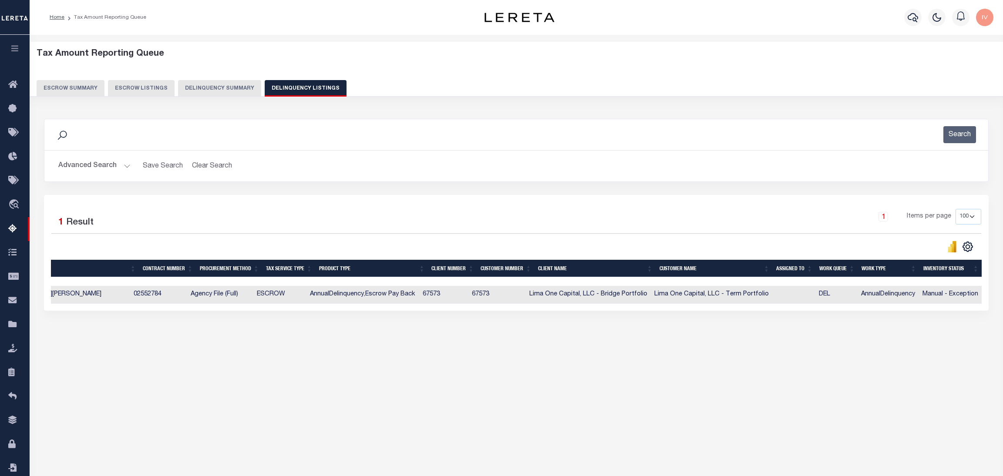
scroll to position [0, 414]
click at [213, 90] on button "Delinquency Summary" at bounding box center [219, 88] width 83 height 17
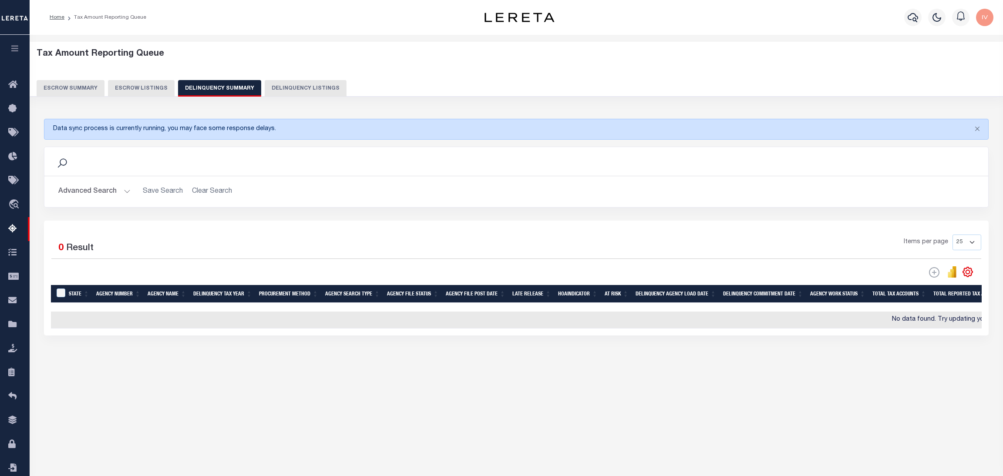
click at [296, 88] on button "Delinquency Listings" at bounding box center [306, 88] width 82 height 17
select select "100"
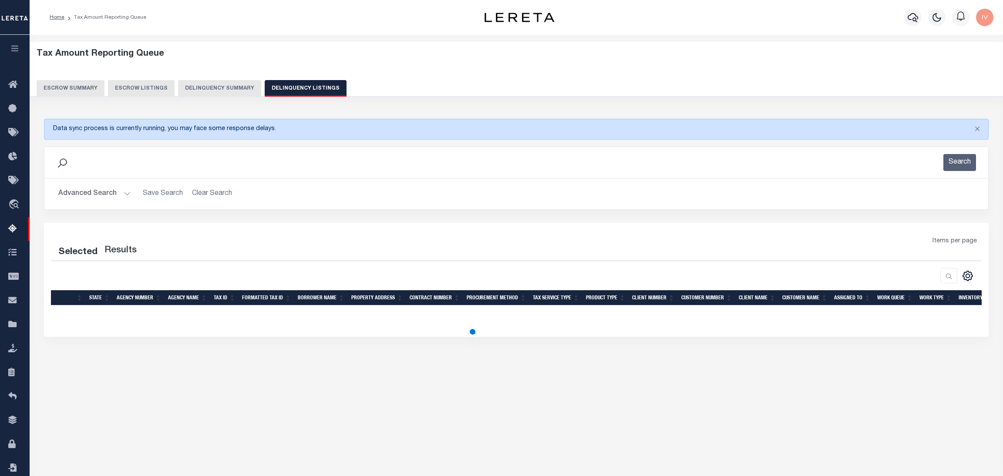
select select "100"
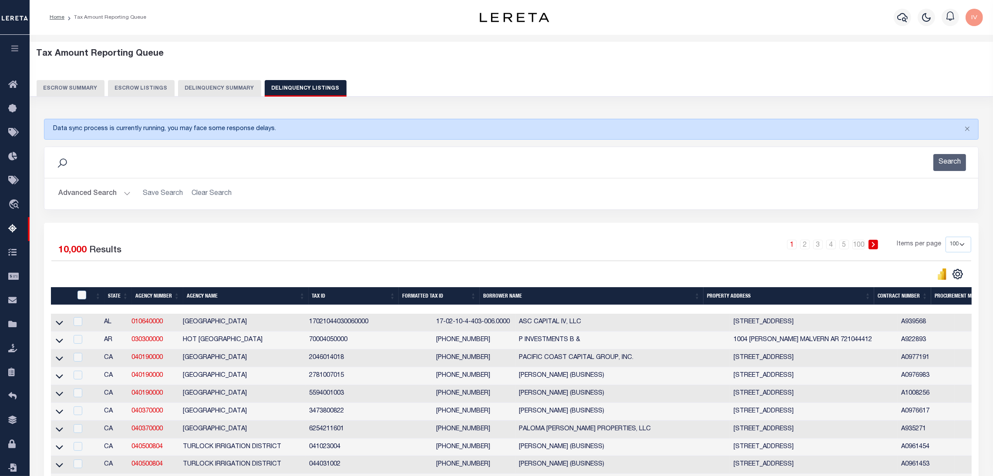
click at [129, 189] on h2 "Advanced Search Save Search Clear Search" at bounding box center [511, 193] width 920 height 17
click at [121, 196] on button "Advanced Search" at bounding box center [94, 193] width 72 height 17
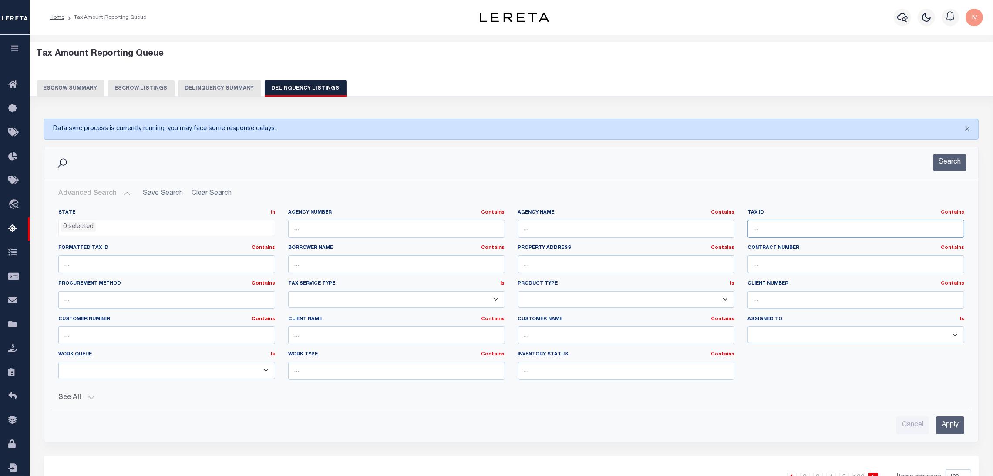
click at [788, 225] on input "text" at bounding box center [855, 229] width 217 height 18
paste input "01681280"
type input "01681280"
click at [939, 170] on button "Search" at bounding box center [949, 162] width 33 height 17
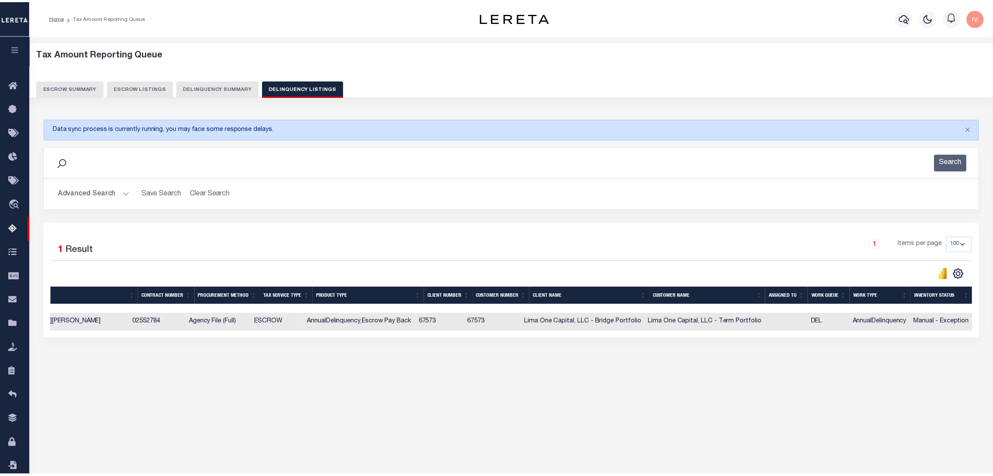
scroll to position [0, 0]
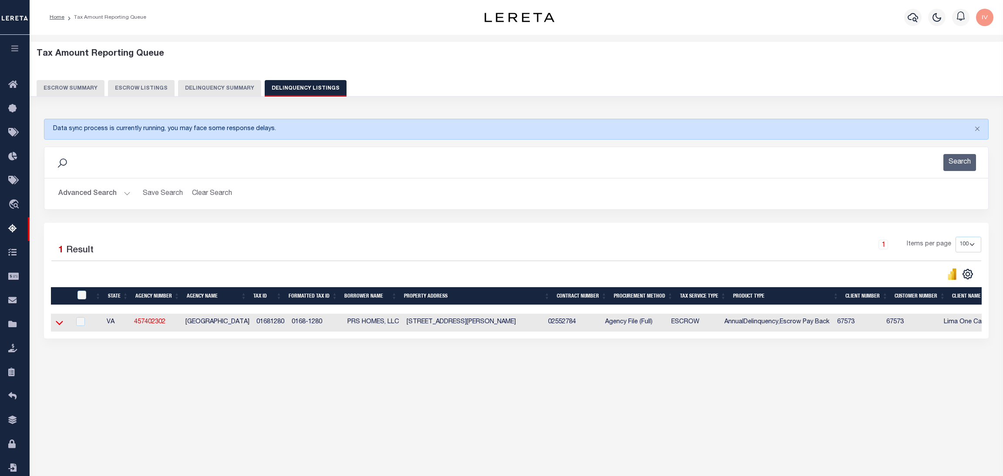
click at [61, 321] on icon at bounding box center [59, 322] width 7 height 9
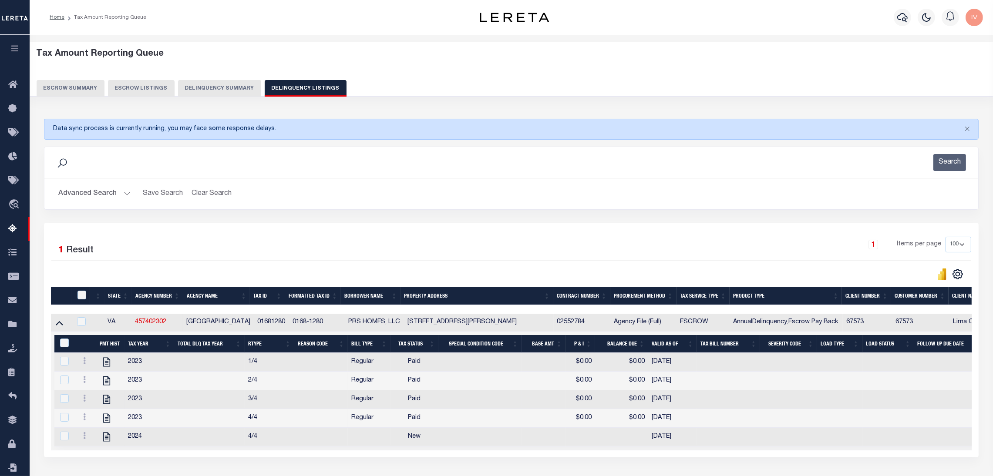
scroll to position [0, 433]
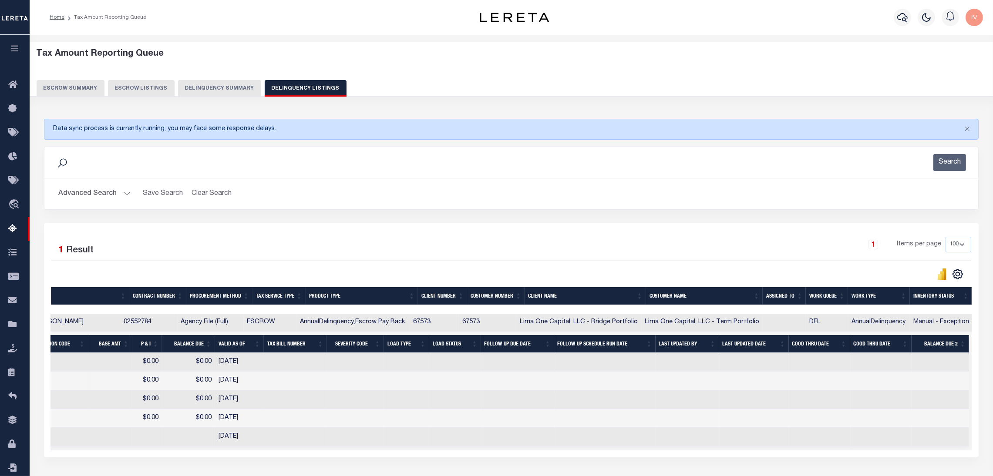
click at [882, 391] on td at bounding box center [880, 381] width 61 height 19
checkbox input "true"
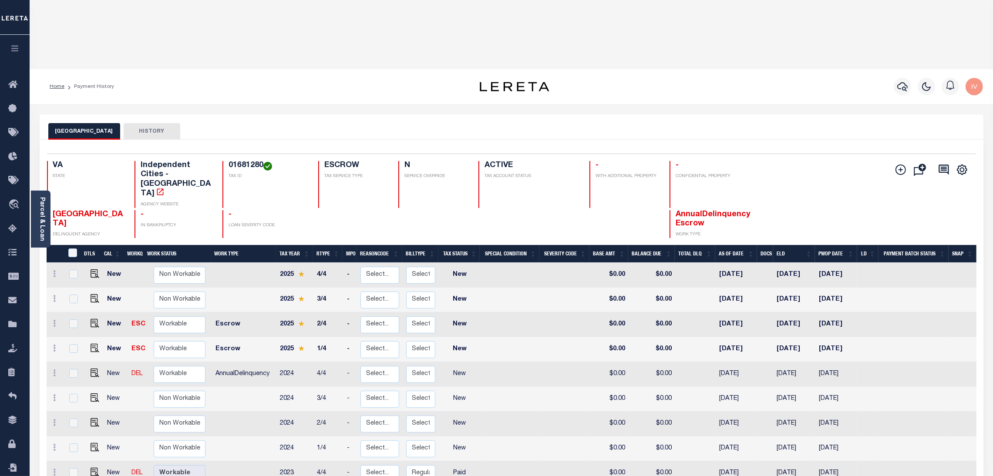
scroll to position [65, 0]
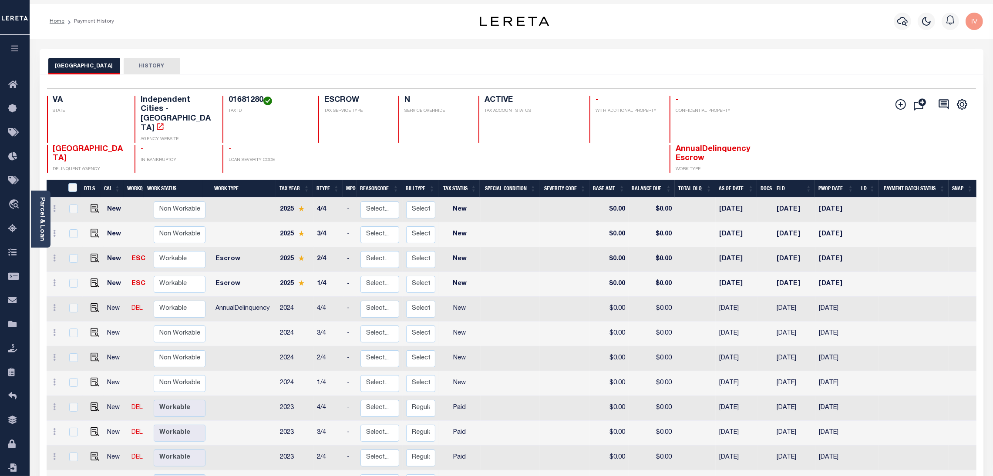
click at [906, 418] on div "DTLS CAL WorkQ Work Status Work Type Tax Year RType MPO ReasonCode BillType Tax…" at bounding box center [512, 360] width 930 height 360
click at [244, 96] on h4 "01681280" at bounding box center [268, 101] width 79 height 10
copy h4 "01681280"
click at [55, 304] on icon at bounding box center [55, 307] width 3 height 7
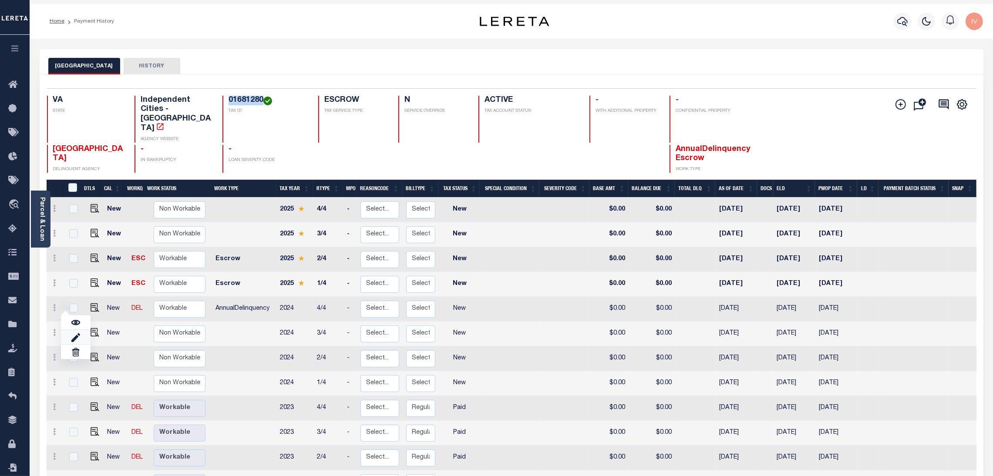
click at [82, 330] on link at bounding box center [76, 337] width 30 height 14
select select "NW2"
type input "$0.00"
type input "[DATE]"
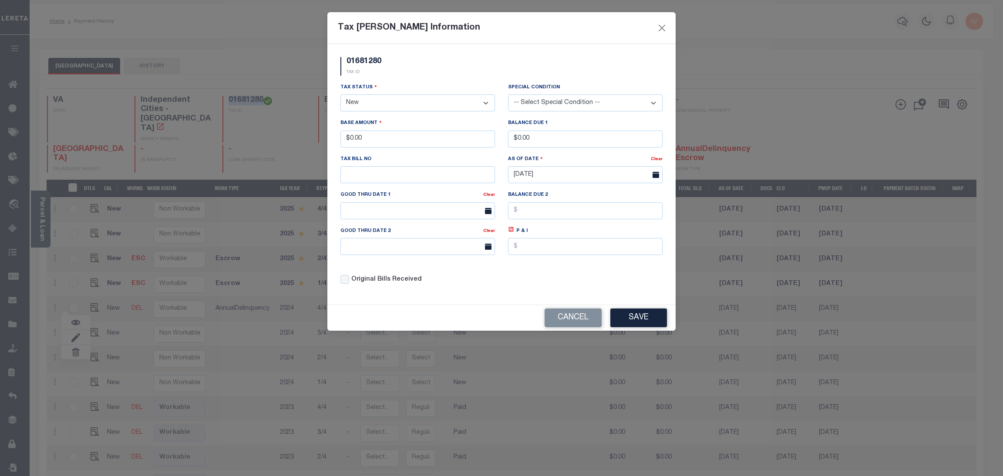
click at [417, 98] on select "- Select Status - Open Due/Unpaid Paid Incomplete No Tax Due Internal Refund Pr…" at bounding box center [417, 102] width 155 height 17
click at [392, 110] on select "- Select Status - Open Due/Unpaid Paid Incomplete No Tax Due Internal Refund Pr…" at bounding box center [417, 102] width 155 height 17
select select "DUE"
click at [340, 95] on select "- Select Status - Open Due/Unpaid Paid Incomplete No Tax Due Internal Refund Pr…" at bounding box center [417, 102] width 155 height 17
click at [544, 139] on input "$0.00" at bounding box center [585, 139] width 155 height 17
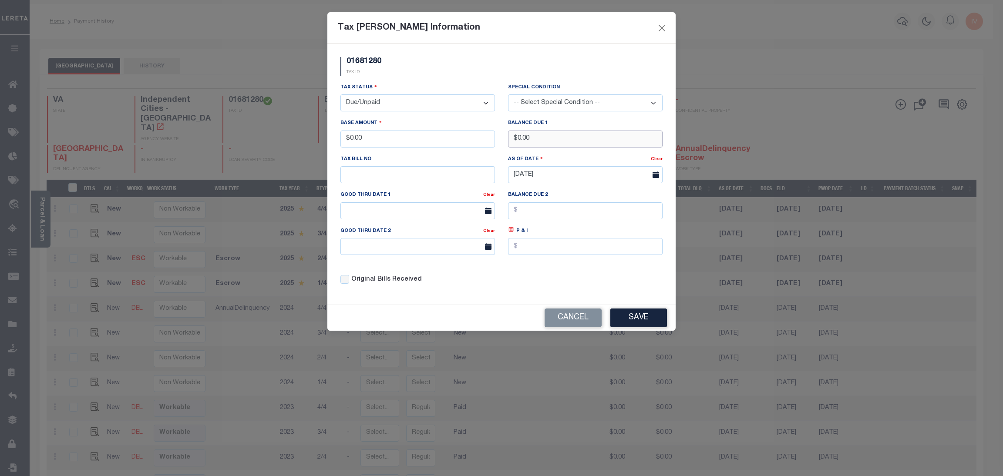
click at [544, 139] on input "$0.00" at bounding box center [585, 139] width 155 height 17
type input "$200.00"
click at [397, 144] on input "$0.00" at bounding box center [417, 139] width 155 height 17
type input "$200.00"
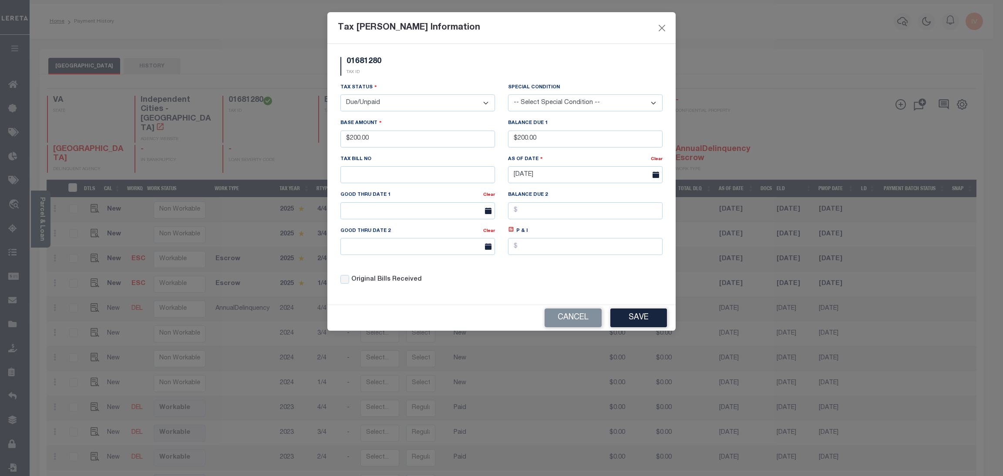
click at [572, 282] on div "Tax Status - Select Status - Open Due/Unpaid Paid Incomplete No Tax Due Interna…" at bounding box center [501, 187] width 335 height 209
click at [538, 177] on input "[DATE]" at bounding box center [585, 174] width 155 height 17
click at [584, 234] on div "31 1 2 3 4 5 6 7 8 9 10 11 12 13 14 15 16 17 18 19 20 21 22 23 24 25 26 27 28 2…" at bounding box center [575, 269] width 134 height 102
click at [528, 229] on span "1" at bounding box center [536, 226] width 17 height 17
type input "09/01/2025"
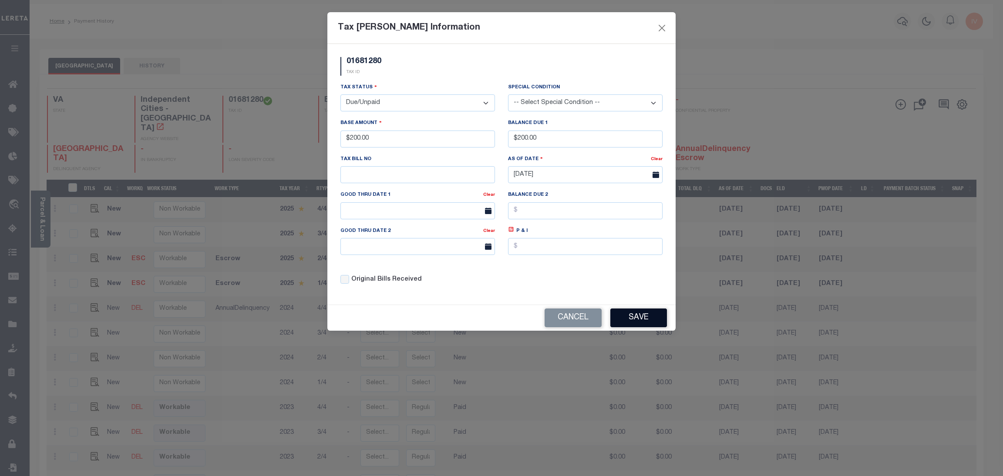
click at [623, 324] on button "Save" at bounding box center [638, 318] width 57 height 19
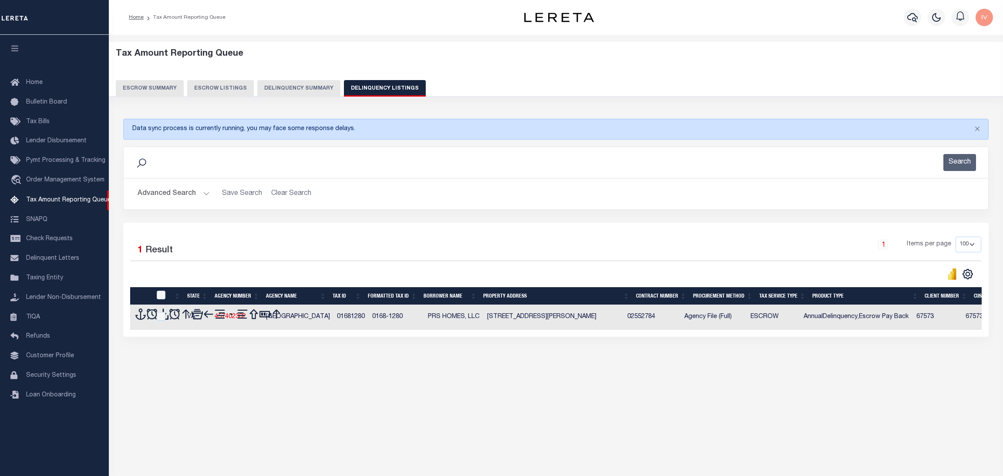
select select "100"
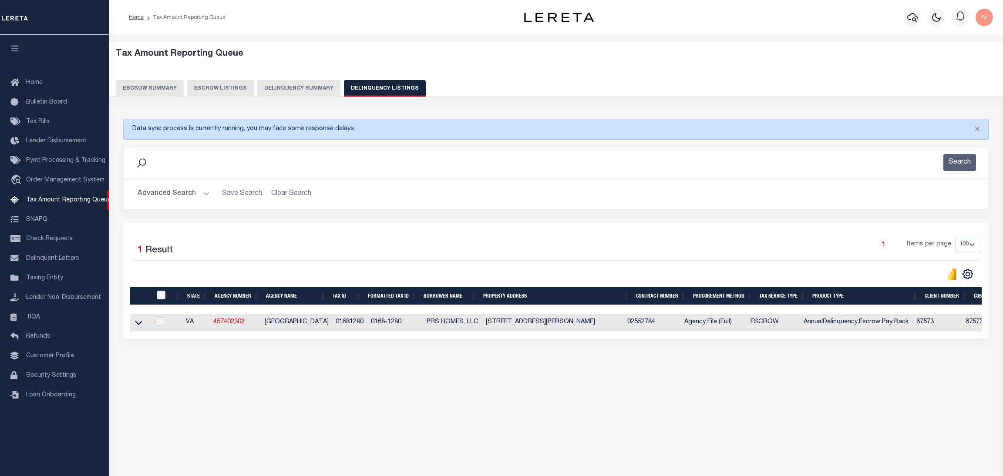
click at [143, 325] on link at bounding box center [139, 322] width 10 height 6
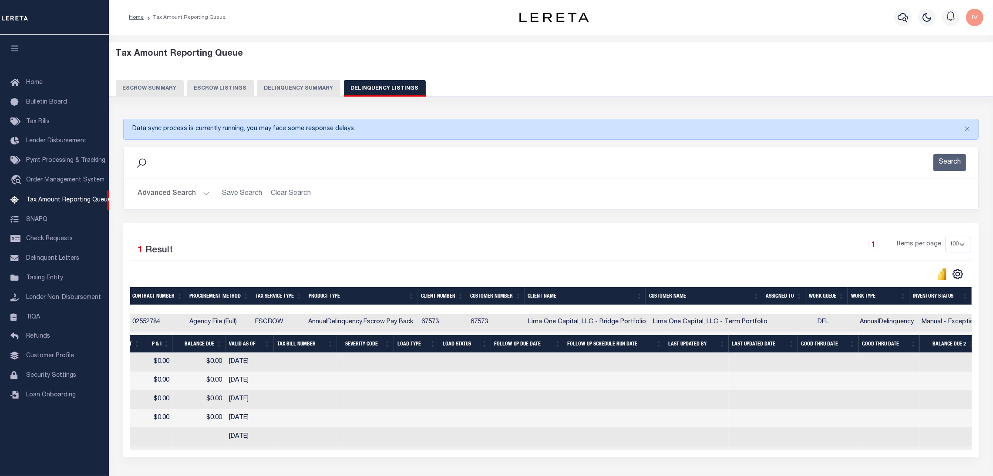
scroll to position [0, 500]
click at [889, 389] on td at bounding box center [889, 381] width 61 height 19
checkbox input "true"
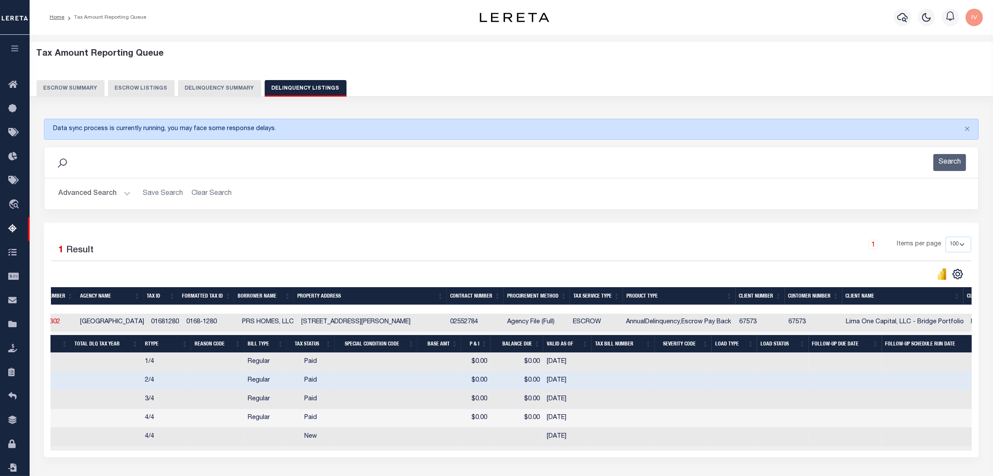
scroll to position [0, 0]
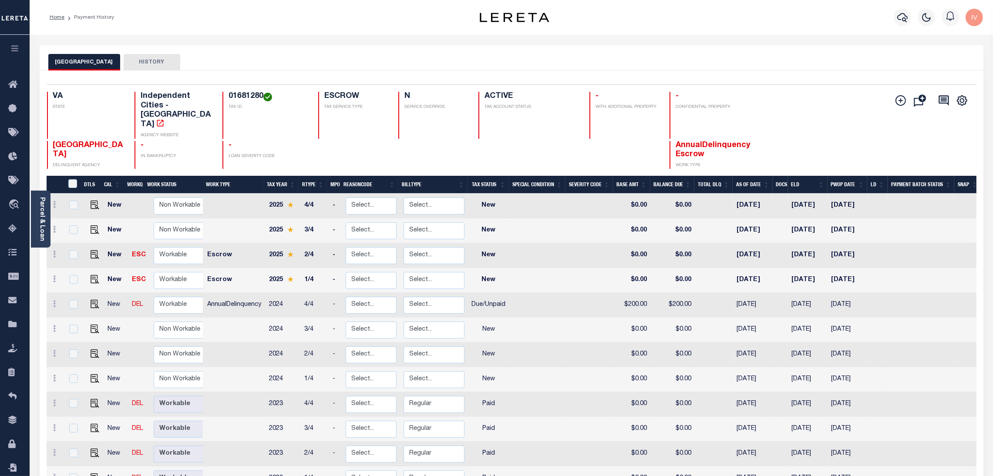
scroll to position [65, 0]
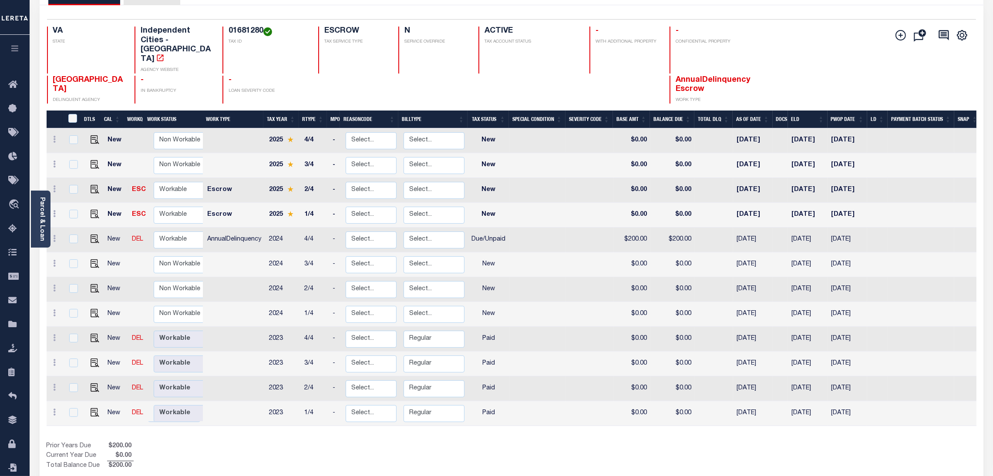
click at [466, 442] on div "Prior Years Due $200.00 Current Year Due $0.00 Total Balance Due $200.00" at bounding box center [279, 456] width 465 height 29
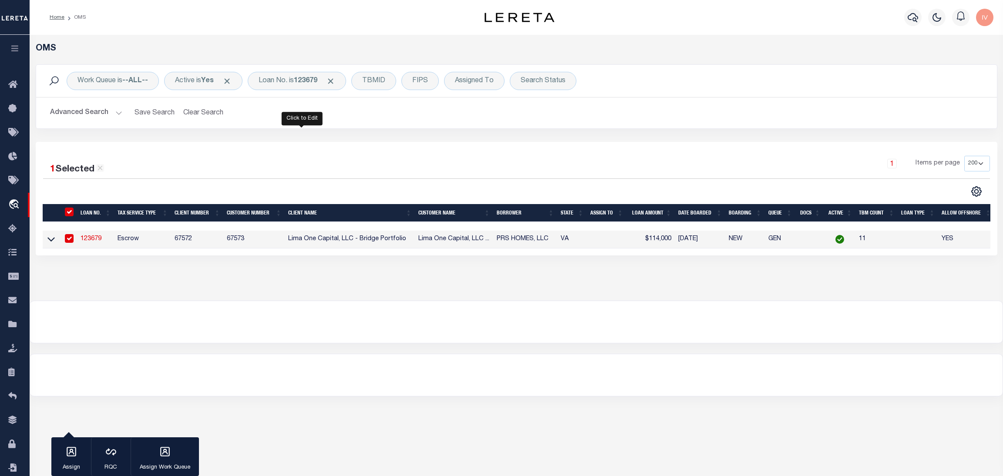
select select "200"
select select "Escrow"
click at [291, 74] on div "Loan No. is 123679" at bounding box center [297, 81] width 98 height 18
type input "122709"
click at [369, 142] on input "Apply" at bounding box center [374, 142] width 26 height 14
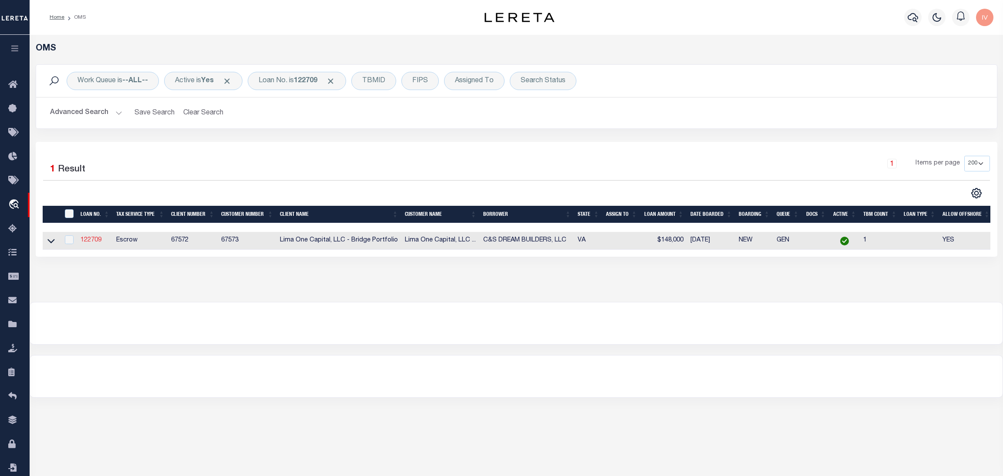
click at [86, 241] on link "122709" at bounding box center [91, 240] width 21 height 6
type input "122709"
type input "C&S DREAM BUILDERS, LLC"
select select
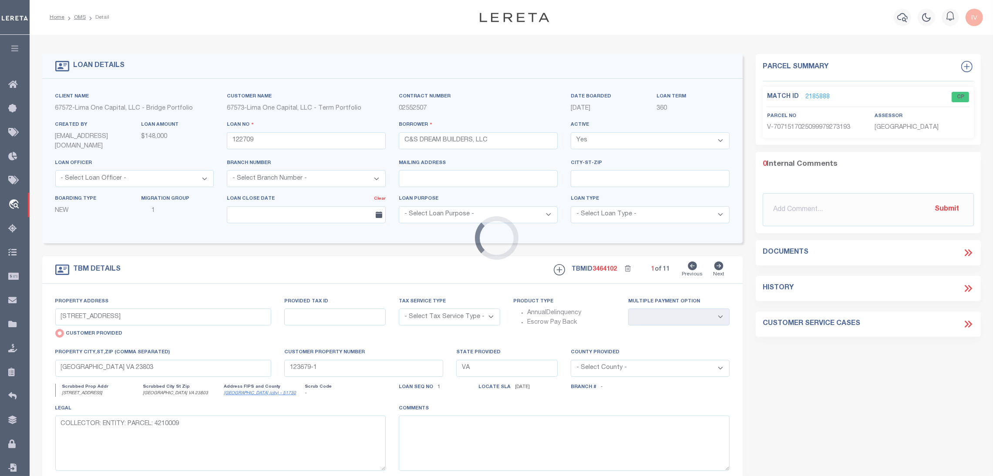
type input "[STREET_ADDRESS][PERSON_NAME]"
select select "Escrow"
select select
type input "SUFFOLK VA 23434"
type input "122709-1"
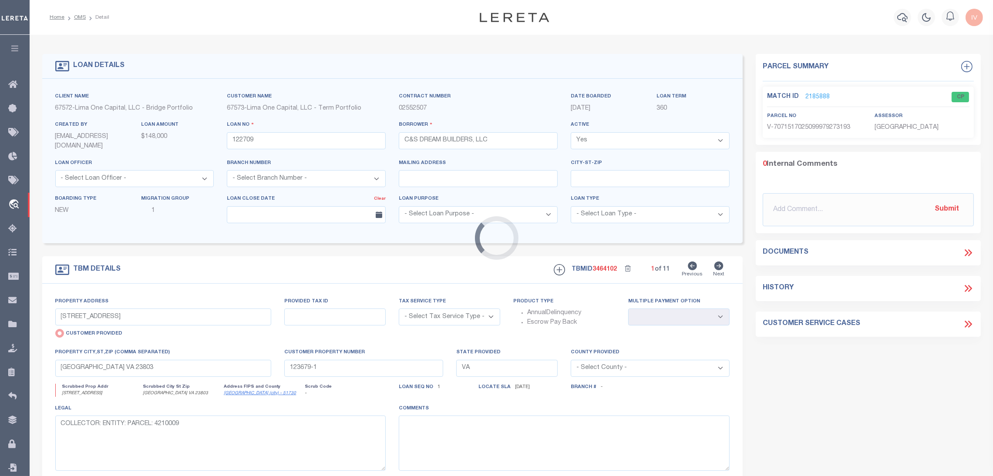
type textarea "COLLECTOR: ENTITY: PARCEL: 50623500"
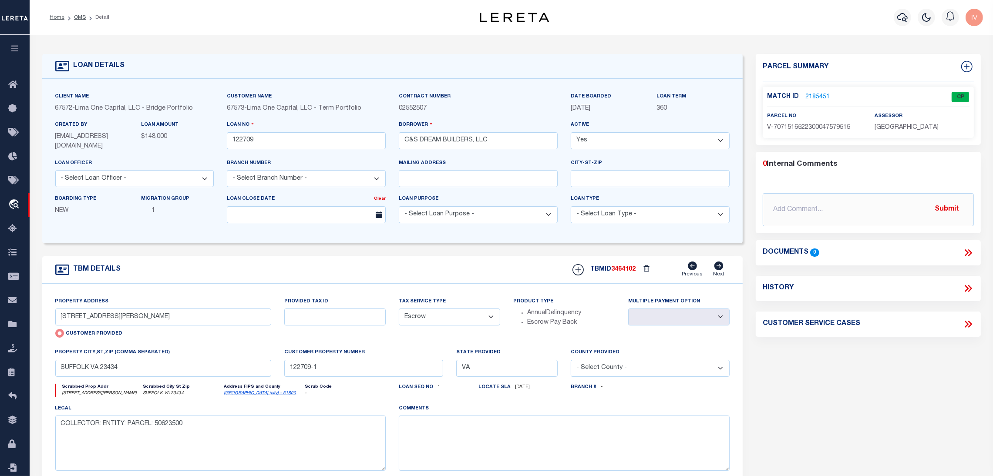
drag, startPoint x: 900, startPoint y: 379, endPoint x: 535, endPoint y: 385, distance: 364.9
click at [900, 379] on div "Parcel Summary Match ID 2185451 0" at bounding box center [868, 293] width 238 height 478
click at [825, 93] on link "2185451" at bounding box center [817, 97] width 24 height 9
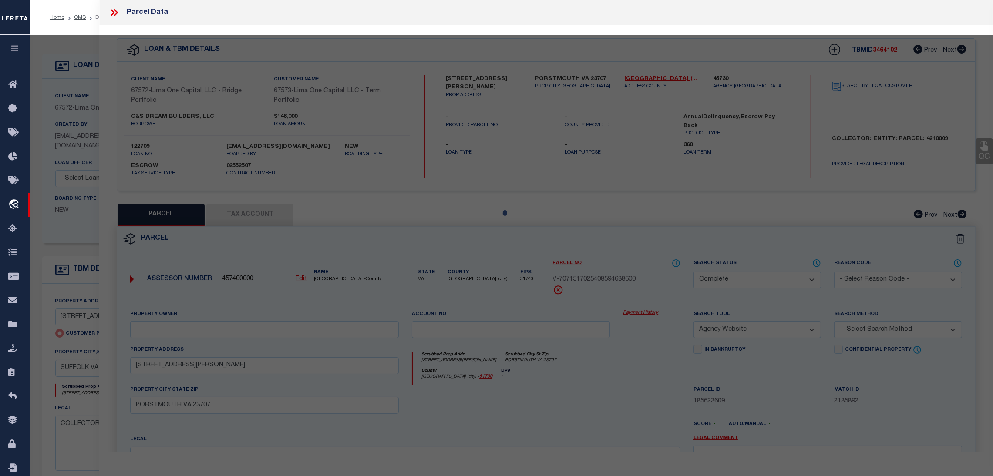
select select "AS"
select select
checkbox input "false"
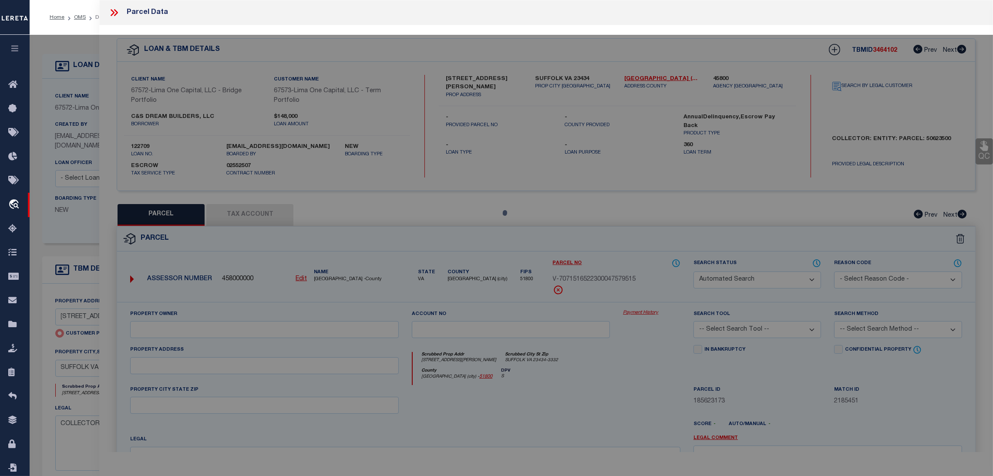
select select "CP"
select select "AGW"
select select "ADD"
type input "[STREET_ADDRESS][PERSON_NAME]"
type input "SUFFOLK VA 23434"
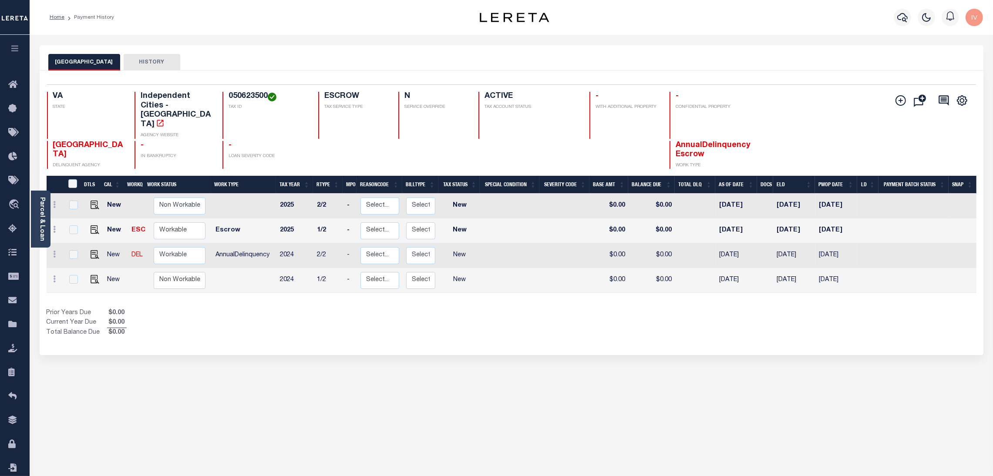
click at [372, 309] on div "Prior Years Due $0.00 Current Year Due $0.00 Total Balance Due $0.00" at bounding box center [279, 323] width 465 height 29
click at [290, 322] on div "Selected 4 Results 1 Items per page 25 50 100 VA STATE TAX ID N" at bounding box center [512, 213] width 944 height 285
click at [858, 377] on div "SUFFOLK CITY HISTORY Selected 4 Results" at bounding box center [511, 291] width 957 height 492
click at [902, 370] on div "SUFFOLK CITY HISTORY Selected 4 Results" at bounding box center [511, 291] width 957 height 492
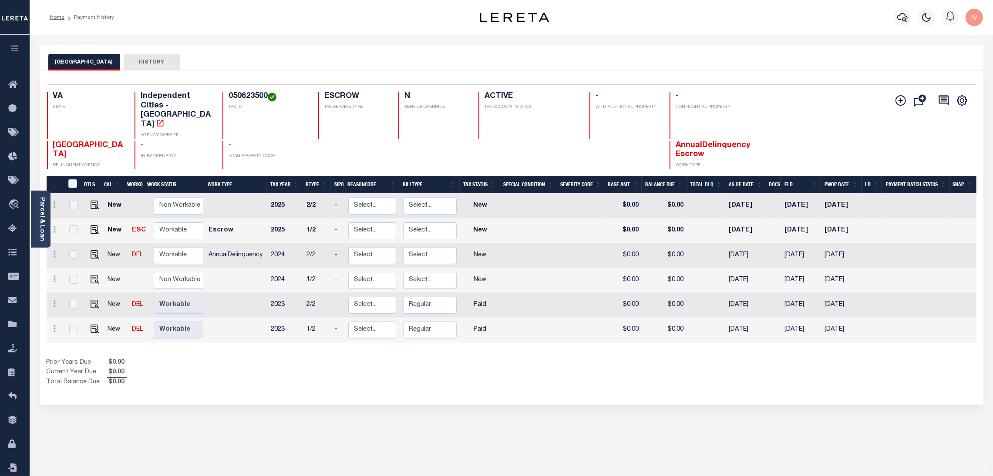
click at [894, 427] on div "SUFFOLK CITY HISTORY Selected 6 Results" at bounding box center [511, 291] width 957 height 492
click at [909, 408] on div "SUFFOLK CITY HISTORY Selected 6 Results" at bounding box center [511, 291] width 957 height 492
drag, startPoint x: 696, startPoint y: 240, endPoint x: 780, endPoint y: 236, distance: 84.6
click at [780, 243] on tr "New DEL Non Workable Workable AnnualDelinquency 2024 2/2 - Select... Payment Re…" at bounding box center [512, 255] width 930 height 25
click at [701, 366] on div "Show Tax Lines before Bill Release Date Prior Years Due $0.00 Current Year Due …" at bounding box center [512, 372] width 930 height 29
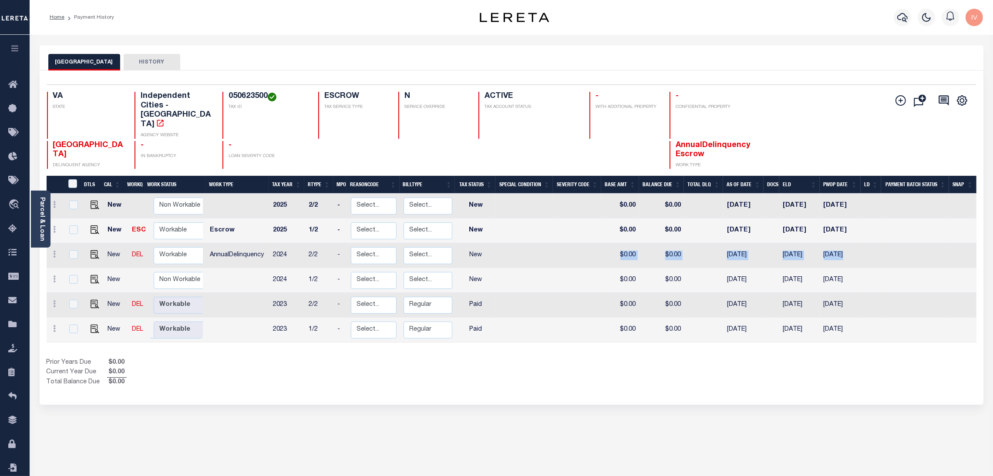
drag, startPoint x: 860, startPoint y: 232, endPoint x: 619, endPoint y: 236, distance: 240.3
click at [619, 243] on tr "New DEL Non Workable Workable AnnualDelinquency 2024 2/2 - Select... Payment Re…" at bounding box center [512, 255] width 930 height 25
click at [594, 358] on div "Show Tax Lines before Bill Release Date Prior Years Due $0.00 Current Year Due …" at bounding box center [512, 372] width 930 height 29
